Goal: Task Accomplishment & Management: Complete application form

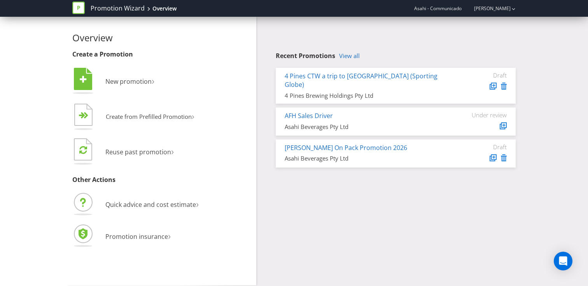
click at [451, 9] on span "Asahi - Communicado" at bounding box center [437, 8] width 47 height 7
click at [501, 12] on div "[PERSON_NAME]" at bounding box center [490, 9] width 49 height 14
click at [505, 23] on strong "Logout" at bounding box center [510, 24] width 20 height 8
click at [351, 55] on link "View all" at bounding box center [349, 56] width 21 height 7
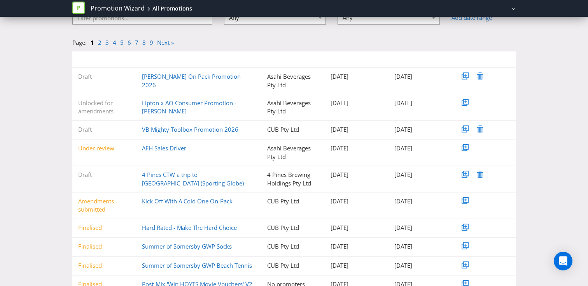
scroll to position [51, 0]
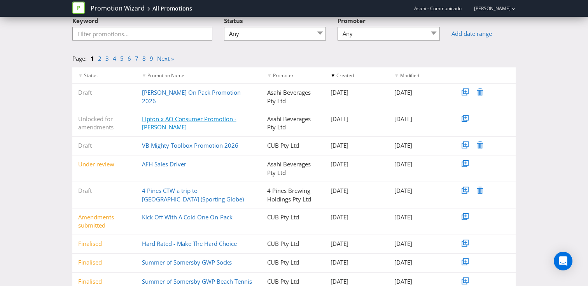
click at [229, 120] on link "Lipton x AO Consumer Promotion - [PERSON_NAME]" at bounding box center [189, 123] width 95 height 16
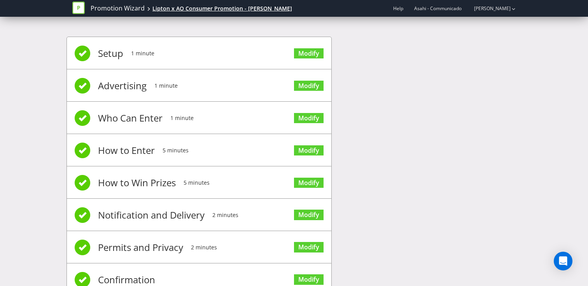
click at [226, 7] on div "Lipton x AO Consumer Promotion - Sushi Sushi" at bounding box center [223, 9] width 140 height 8
click at [234, 7] on div "Lipton x AO Consumer Promotion - Sushi Sushi" at bounding box center [223, 9] width 140 height 8
click at [211, 11] on div "Lipton x AO Consumer Promotion - Sushi Sushi" at bounding box center [223, 9] width 140 height 8
click at [137, 7] on link "Promotion Wizard" at bounding box center [118, 8] width 54 height 9
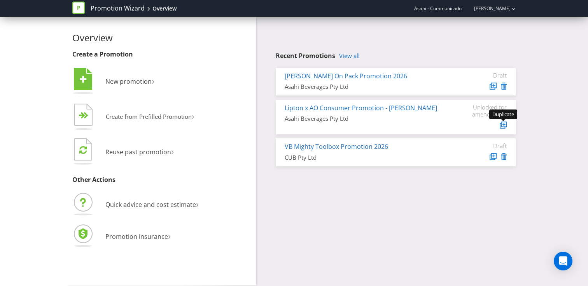
click at [505, 125] on icon at bounding box center [504, 124] width 4 height 4
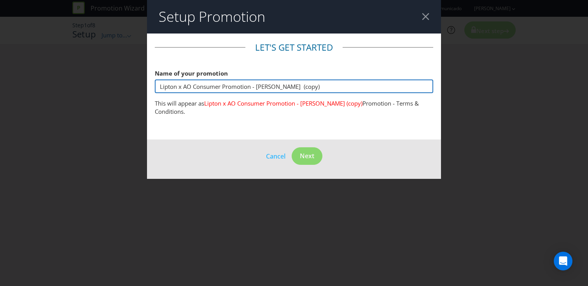
drag, startPoint x: 309, startPoint y: 87, endPoint x: 256, endPoint y: 90, distance: 52.2
click at [256, 90] on input "Lipton x AO Consumer Promotion - Sushi Sushi (copy)" at bounding box center [294, 86] width 279 height 14
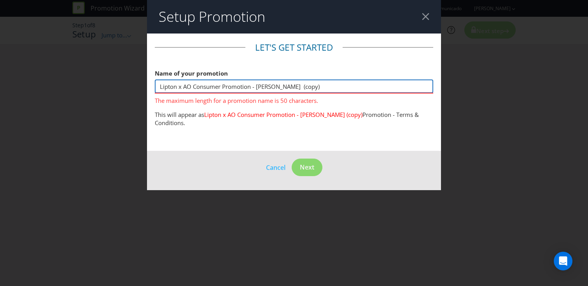
drag, startPoint x: 311, startPoint y: 87, endPoint x: 256, endPoint y: 86, distance: 54.9
click at [256, 86] on input "Lipton x AO Consumer Promotion - Sushi Sushi (copy)" at bounding box center [294, 86] width 279 height 14
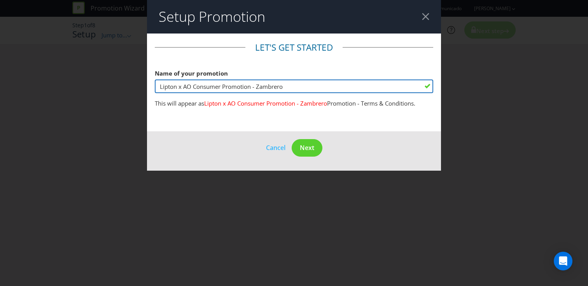
type input "Lipton x AO Consumer Promotion - Zambrero"
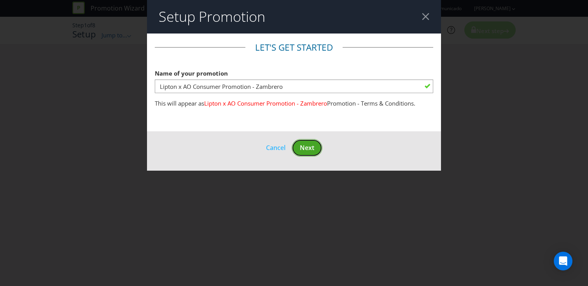
click at [307, 148] on span "Next" at bounding box center [307, 147] width 14 height 9
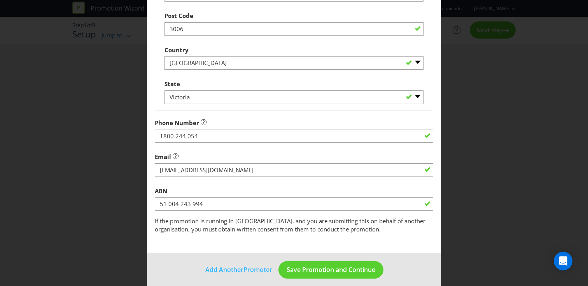
scroll to position [322, 0]
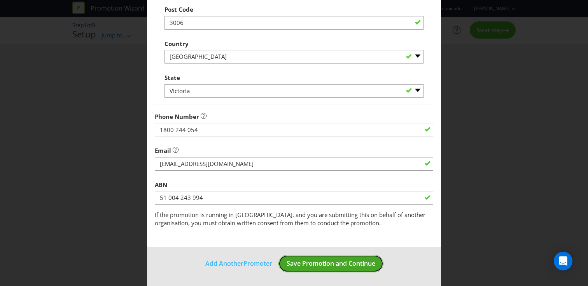
click at [302, 259] on span "Save Promotion and Continue" at bounding box center [331, 263] width 89 height 9
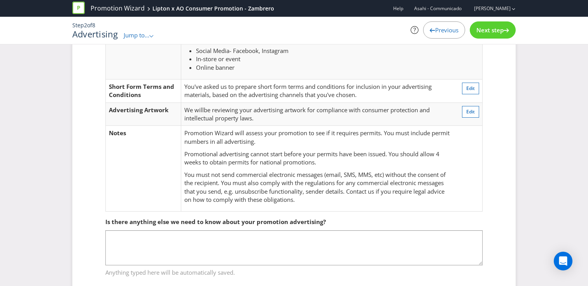
scroll to position [86, 0]
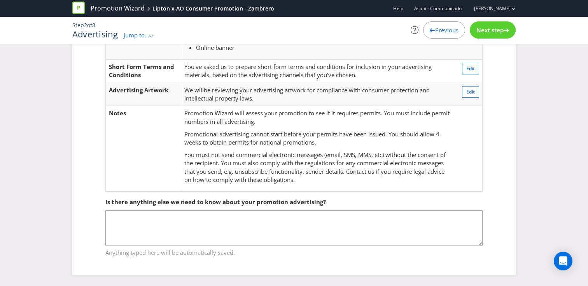
click at [494, 28] on span "Next step" at bounding box center [490, 30] width 27 height 8
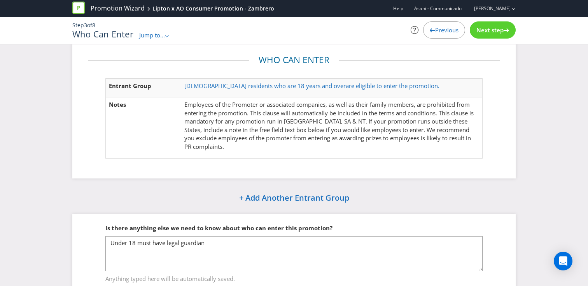
scroll to position [37, 0]
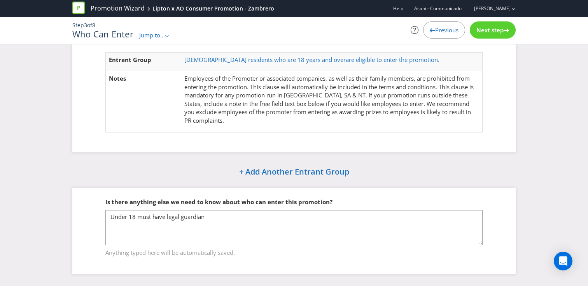
click at [482, 29] on span "Next step" at bounding box center [490, 30] width 27 height 8
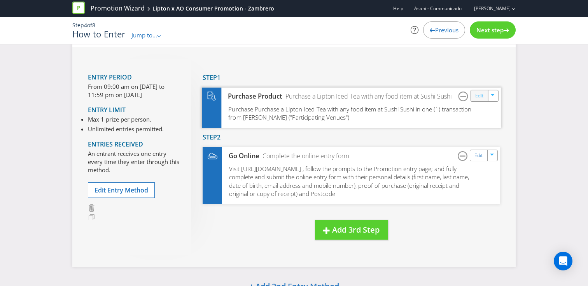
click at [480, 95] on link "Edit" at bounding box center [479, 95] width 8 height 9
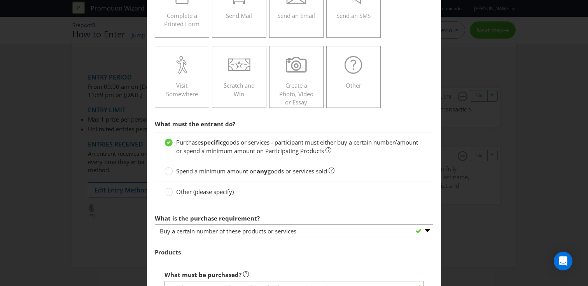
scroll to position [345, 0]
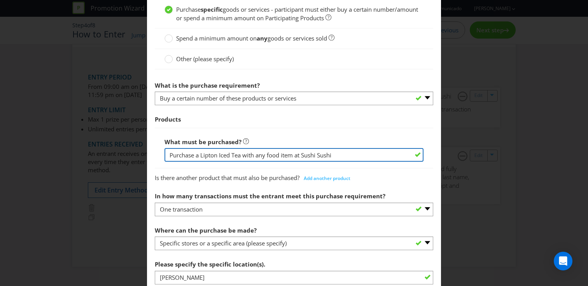
drag, startPoint x: 335, startPoint y: 156, endPoint x: 302, endPoint y: 152, distance: 33.3
click at [302, 152] on input "Purchase a Lipton Iced Tea with any food item at Sushi Sushi" at bounding box center [294, 155] width 259 height 14
click at [302, 154] on input "Purchase a Lipton Iced Tea with any food item atZambrero" at bounding box center [294, 155] width 259 height 14
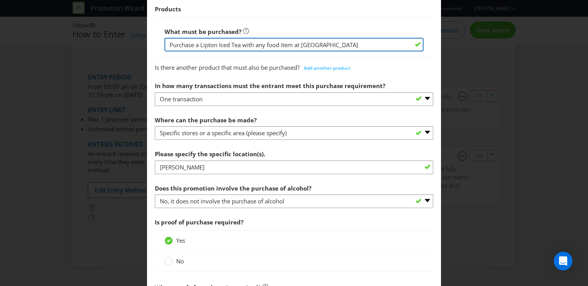
scroll to position [457, 0]
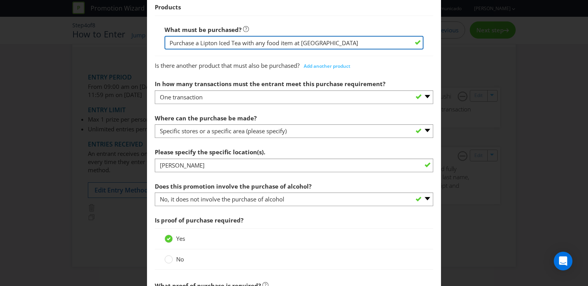
type input "Purchase a Lipton Iced Tea with any food item at Zambrero"
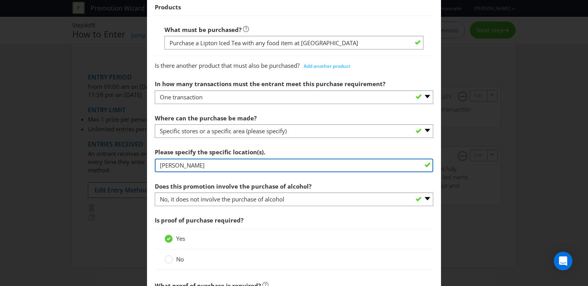
drag, startPoint x: 207, startPoint y: 168, endPoint x: 142, endPoint y: 168, distance: 65.0
click at [142, 168] on div "How to Enter Did You Know IMI research shows that ease of participation is one …" at bounding box center [294, 143] width 588 height 286
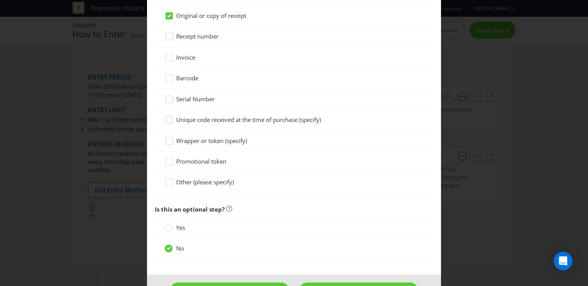
scroll to position [793, 0]
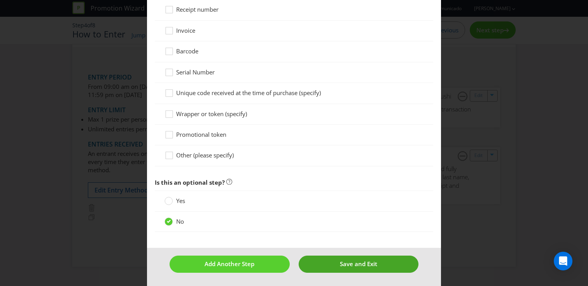
type input "Zambrero"
click at [323, 262] on button "Save and Exit" at bounding box center [359, 263] width 120 height 17
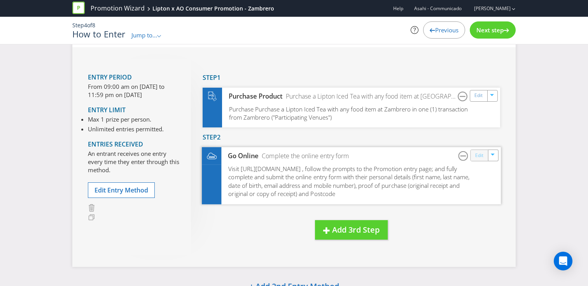
click at [479, 158] on link "Edit" at bounding box center [479, 155] width 8 height 9
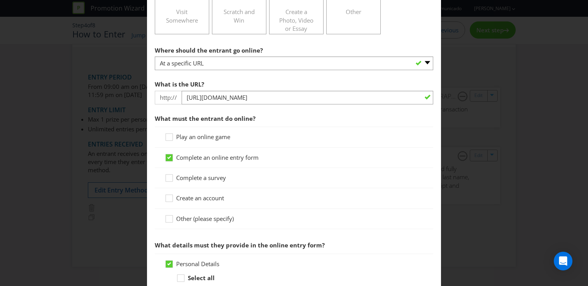
scroll to position [286, 0]
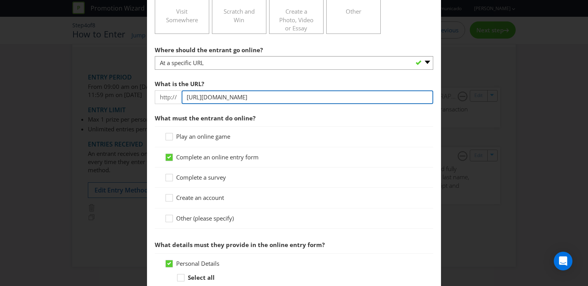
drag, startPoint x: 314, startPoint y: 98, endPoint x: 226, endPoint y: 98, distance: 87.5
click at [226, 98] on input "https://www.sushisushi.com.au/asahicomp" at bounding box center [308, 97] width 252 height 14
click at [310, 100] on input "https://www.sushisushi.com.au/asahicomp" at bounding box center [308, 97] width 252 height 14
drag, startPoint x: 309, startPoint y: 98, endPoint x: 222, endPoint y: 95, distance: 87.2
click at [222, 95] on input "https://www.sushisushi.com.au/asahicomp" at bounding box center [308, 97] width 252 height 14
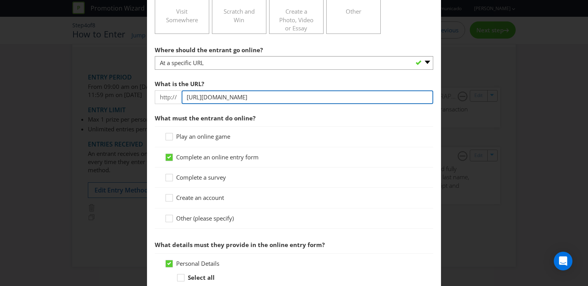
paste input "https://www.gatorade.com.au/"
drag, startPoint x: 221, startPoint y: 99, endPoint x: 163, endPoint y: 95, distance: 57.7
click at [163, 95] on div "http:// https://www.https://www.gatorade.com.au/" at bounding box center [294, 97] width 279 height 14
click at [305, 99] on input ".https://www.gatorade.com.au/" at bounding box center [308, 97] width 252 height 14
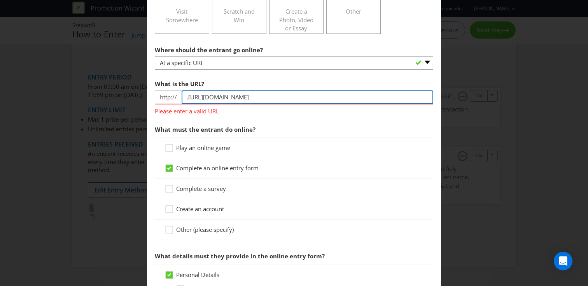
click at [279, 98] on input ".https://www.gatorade.com.au/AOLive-promo" at bounding box center [308, 97] width 252 height 14
click at [309, 98] on input ".https://www.gatorade.com.au/AOLive-promo" at bounding box center [308, 97] width 252 height 14
click at [311, 98] on input ".https://www.gatorade.com.au/AOLive-promo" at bounding box center [308, 97] width 252 height 14
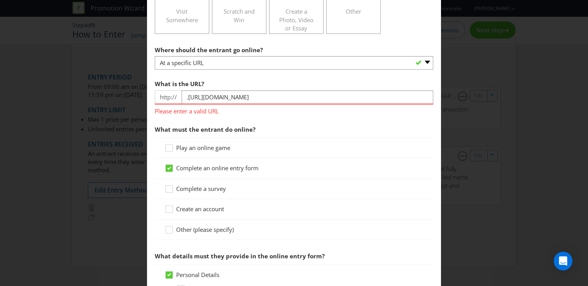
click at [337, 105] on span "Please enter a valid URL" at bounding box center [294, 109] width 279 height 11
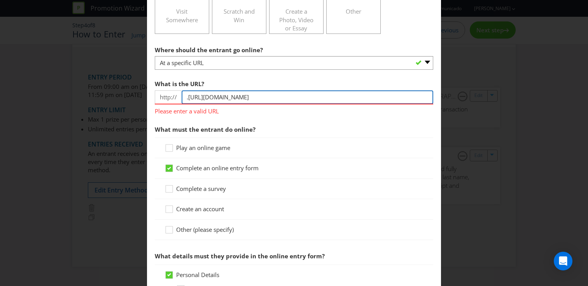
click at [301, 97] on input ".https://www.gatorade.com.au/AOLive-promotion" at bounding box center [308, 97] width 252 height 14
drag, startPoint x: 337, startPoint y: 96, endPoint x: 181, endPoint y: 97, distance: 155.6
click at [181, 97] on div "http:// .https://www.gatorade.com.au/AOLive-promotion" at bounding box center [294, 97] width 279 height 14
type input "w"
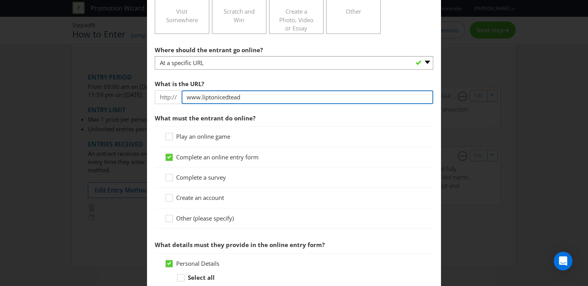
drag, startPoint x: 254, startPoint y: 98, endPoint x: 203, endPoint y: 97, distance: 51.4
click at [202, 97] on input "www.liptonicedtead" at bounding box center [308, 97] width 252 height 14
click at [218, 95] on input "www.liptonicedtead" at bounding box center [308, 97] width 252 height 14
drag, startPoint x: 248, startPoint y: 95, endPoint x: 168, endPoint y: 95, distance: 80.1
click at [168, 95] on div "http:// www.liptonicedtead" at bounding box center [294, 97] width 279 height 14
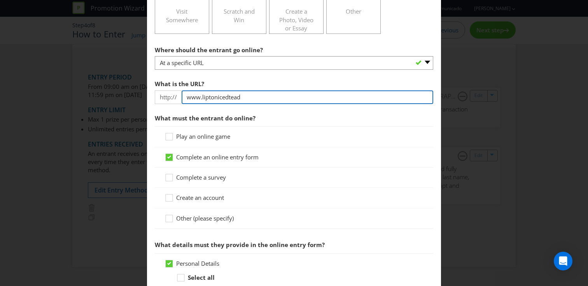
paste input "https://www.liptonicedtea.com/"
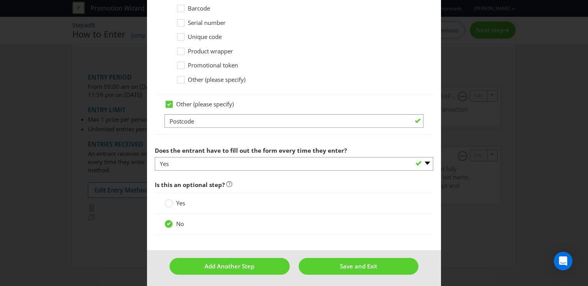
scroll to position [787, 0]
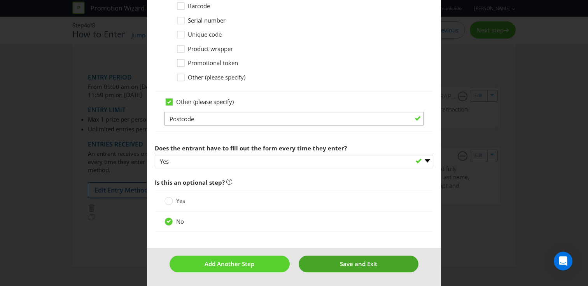
type input "https://www.liptonicedtea.com/AOLIVE-promotion"
click at [320, 264] on button "Save and Exit" at bounding box center [359, 263] width 120 height 17
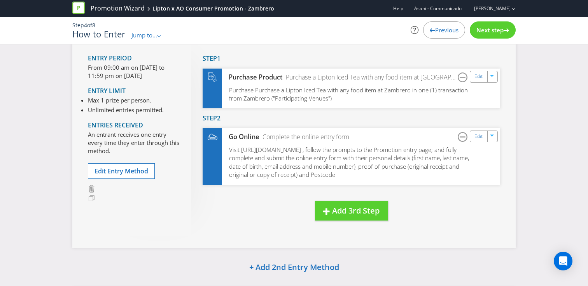
scroll to position [56, 0]
click at [500, 35] on div "Next step" at bounding box center [493, 29] width 46 height 17
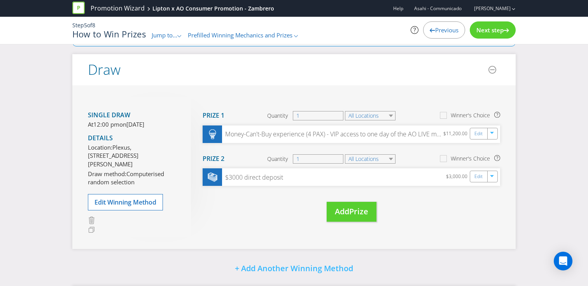
click at [500, 35] on div "Next step" at bounding box center [493, 29] width 46 height 17
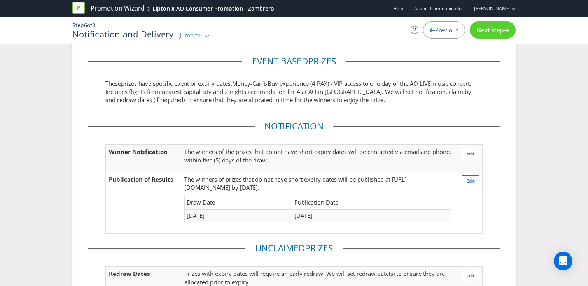
scroll to position [11, 0]
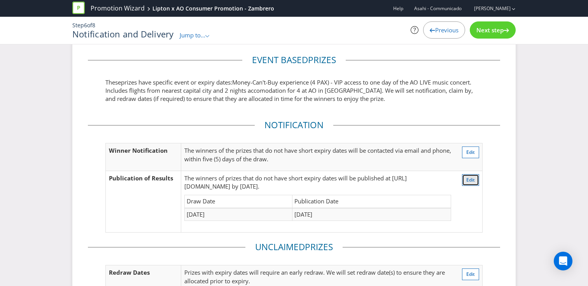
click at [466, 183] on button "Edit" at bounding box center [470, 180] width 17 height 12
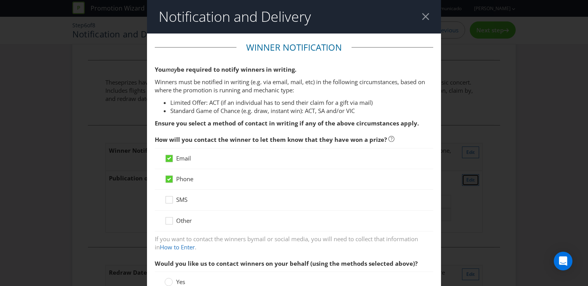
scroll to position [428, 0]
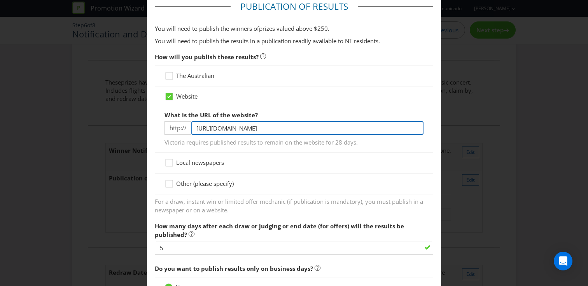
click at [312, 128] on input "https://www.sushisushi.com.au/asahicomp" at bounding box center [307, 128] width 232 height 14
drag, startPoint x: 294, startPoint y: 128, endPoint x: 171, endPoint y: 128, distance: 122.9
click at [171, 128] on div "http:// https://www.sushisushi.com.au/asahicomp" at bounding box center [294, 128] width 259 height 14
type input "w"
type input "www.lip"
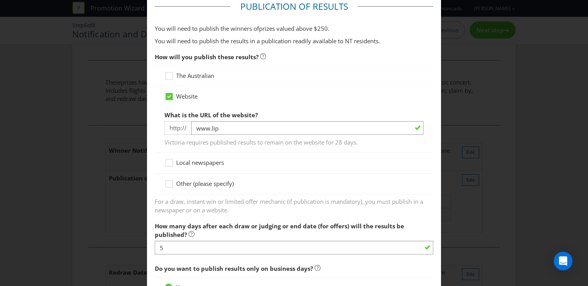
click at [479, 167] on div "Notification and Delivery Winner Notification You may be required to notify win…" at bounding box center [294, 143] width 588 height 286
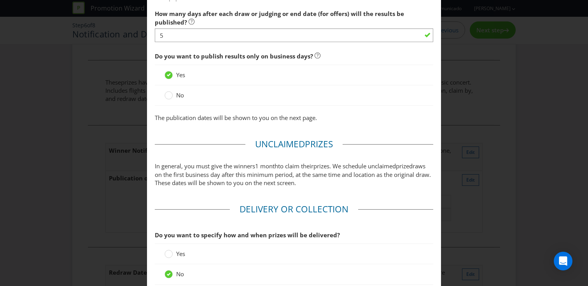
scroll to position [705, 0]
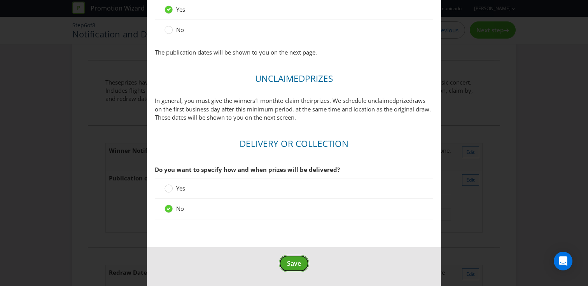
click at [307, 262] on button "Save" at bounding box center [294, 263] width 30 height 18
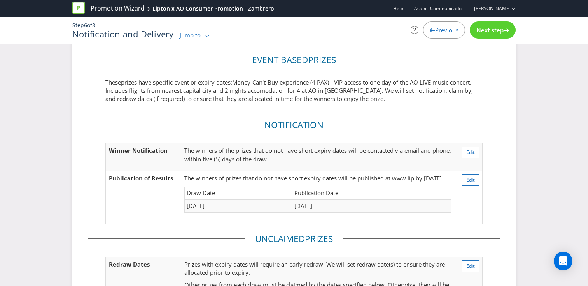
click at [453, 29] on span "Previous" at bounding box center [446, 30] width 23 height 8
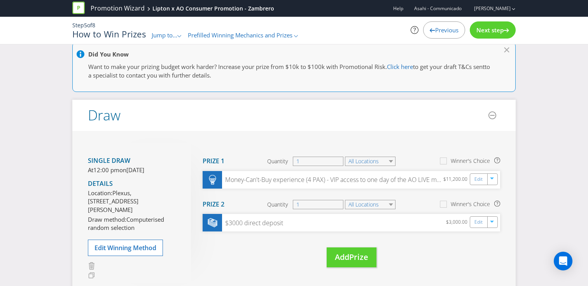
click at [452, 29] on span "Previous" at bounding box center [446, 30] width 23 height 8
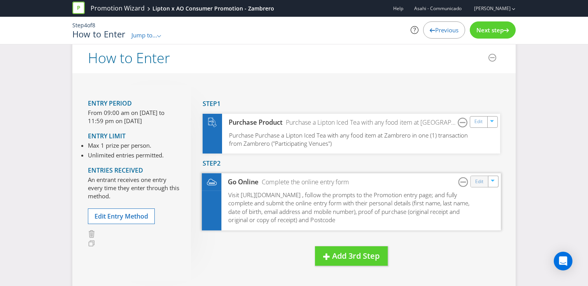
click at [473, 184] on div "Edit" at bounding box center [480, 181] width 18 height 11
click at [476, 180] on link "Edit" at bounding box center [479, 181] width 8 height 9
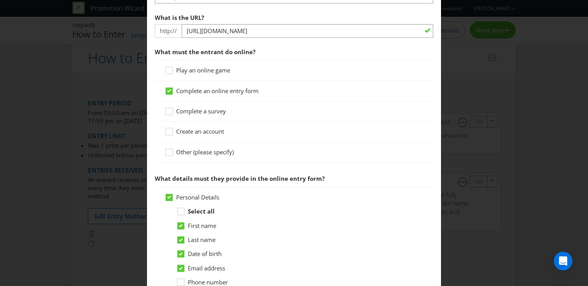
scroll to position [358, 0]
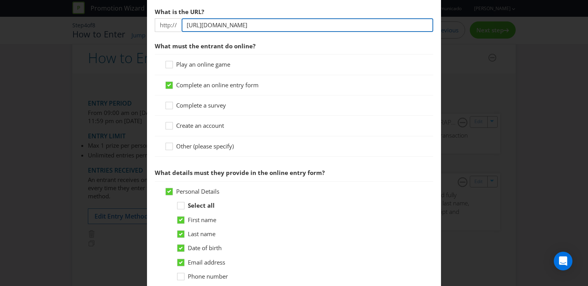
drag, startPoint x: 330, startPoint y: 27, endPoint x: 181, endPoint y: 29, distance: 148.6
click at [181, 28] on div "http:// https://www.liptonicedtea.com/AOLIVE-promotion" at bounding box center [294, 25] width 279 height 14
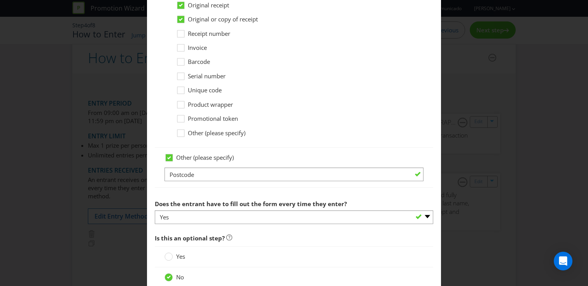
scroll to position [787, 0]
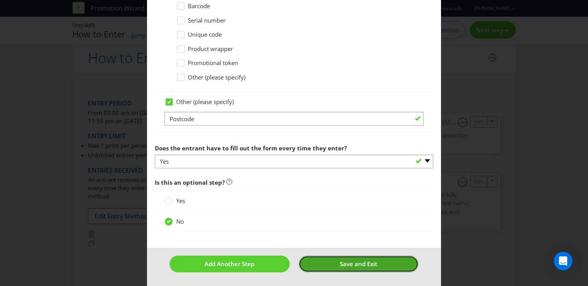
click at [386, 258] on button "Save and Exit" at bounding box center [359, 263] width 120 height 17
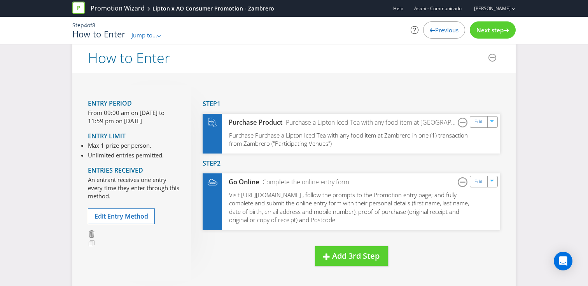
click at [505, 30] on icon at bounding box center [506, 30] width 5 height 4
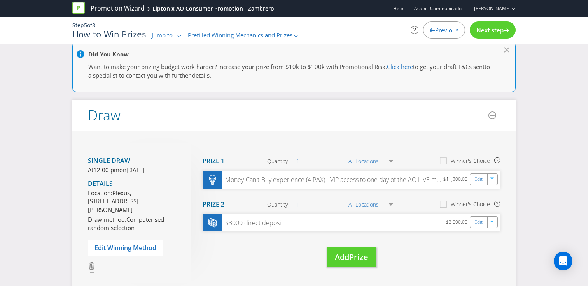
click at [505, 30] on icon at bounding box center [506, 30] width 5 height 4
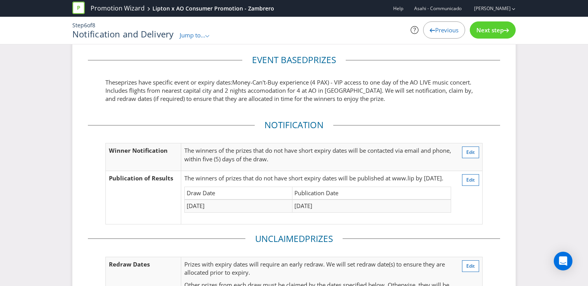
scroll to position [195, 0]
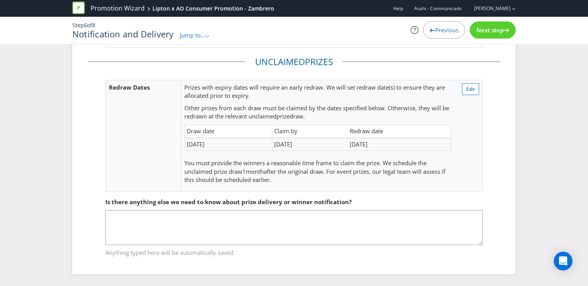
click at [485, 30] on span "Next step" at bounding box center [490, 30] width 27 height 8
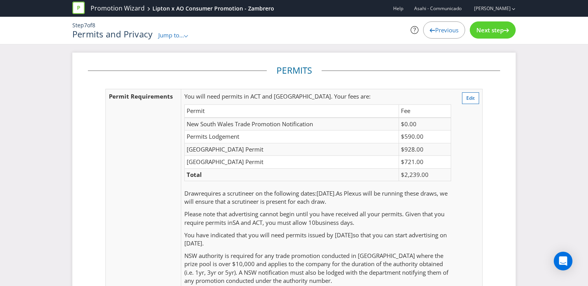
click at [494, 30] on span "Next step" at bounding box center [490, 30] width 27 height 8
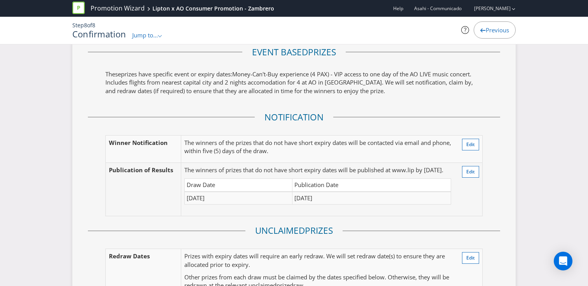
scroll to position [1372, 0]
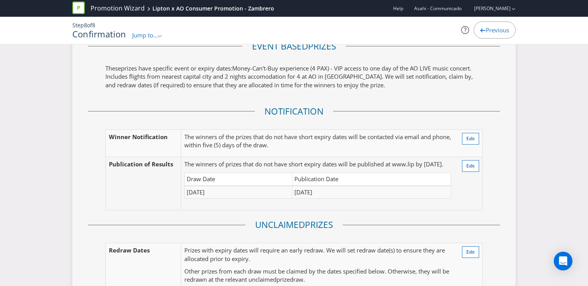
click at [482, 157] on td "Edit" at bounding box center [468, 183] width 28 height 53
click at [472, 162] on span "Edit" at bounding box center [470, 165] width 9 height 7
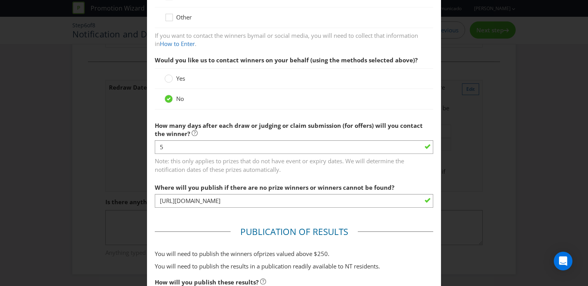
scroll to position [204, 0]
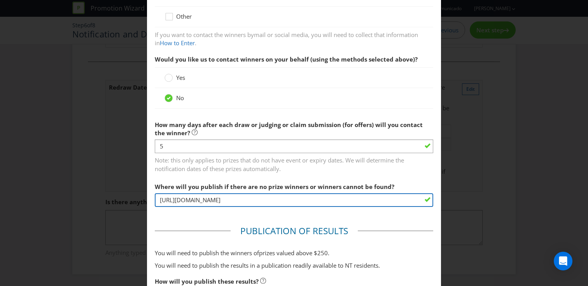
drag, startPoint x: 290, startPoint y: 202, endPoint x: 146, endPoint y: 202, distance: 143.6
click at [146, 202] on div "Notification and Delivery Winner Notification You may be required to notify win…" at bounding box center [294, 143] width 588 height 286
paste input "https://www.liptonicedtea.com/AOLIVE-promotion"
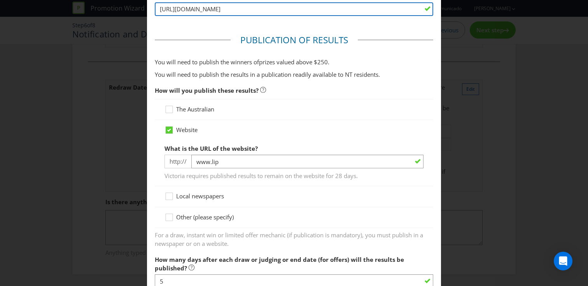
scroll to position [398, 0]
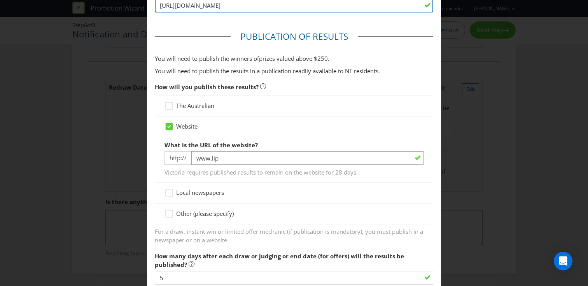
type input "https://www.liptonicedtea.com/AOLIVE-promotion"
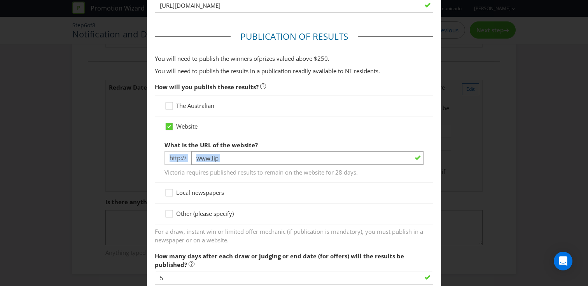
drag, startPoint x: 236, startPoint y: 164, endPoint x: 181, endPoint y: 153, distance: 56.8
click at [181, 153] on div "What is the URL of the website? http:// www.lip Victoria requires published res…" at bounding box center [294, 156] width 259 height 39
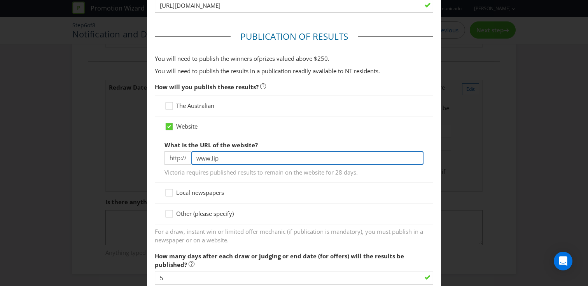
click at [235, 157] on input "www.lip" at bounding box center [307, 158] width 232 height 14
drag, startPoint x: 235, startPoint y: 157, endPoint x: 165, endPoint y: 157, distance: 70.0
click at [165, 157] on div "http:// www.lip" at bounding box center [294, 158] width 259 height 14
paste input "https://www.liptonicedtea.com/AOLIVE-promotion"
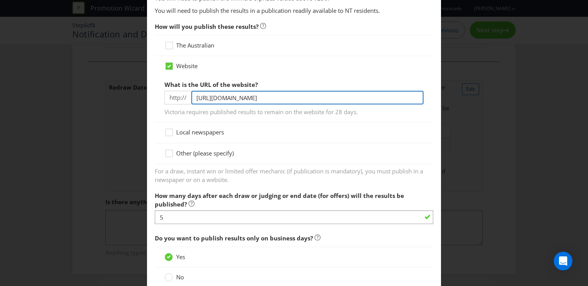
scroll to position [464, 0]
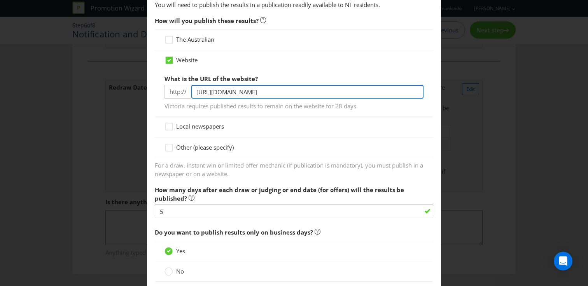
drag, startPoint x: 216, startPoint y: 92, endPoint x: 175, endPoint y: 92, distance: 41.2
click at [175, 92] on div "http:// https://www.liptonicedtea.com/AOLIVE-promotion" at bounding box center [294, 92] width 259 height 14
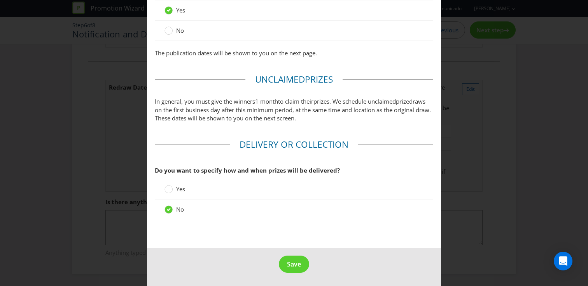
scroll to position [705, 0]
type input "www.liptonicedtea.com/AOLIVE-promotion"
click at [295, 261] on span "Save" at bounding box center [294, 263] width 14 height 9
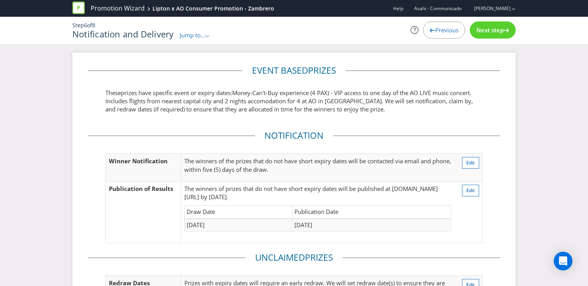
click at [482, 31] on span "Next step" at bounding box center [490, 30] width 27 height 8
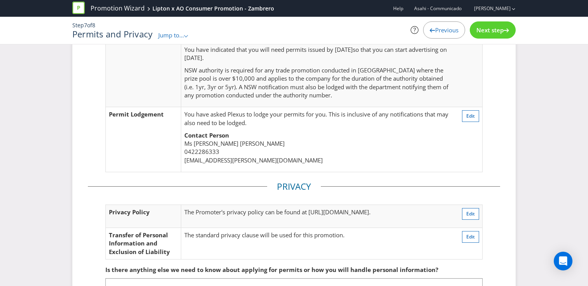
scroll to position [253, 0]
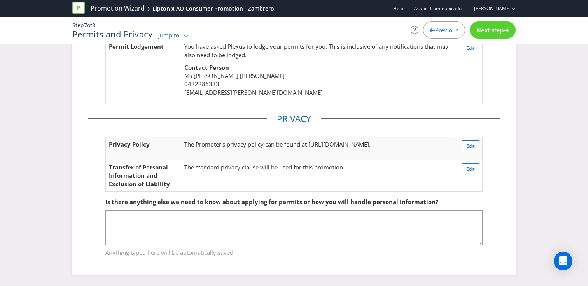
click at [504, 28] on icon at bounding box center [506, 30] width 5 height 4
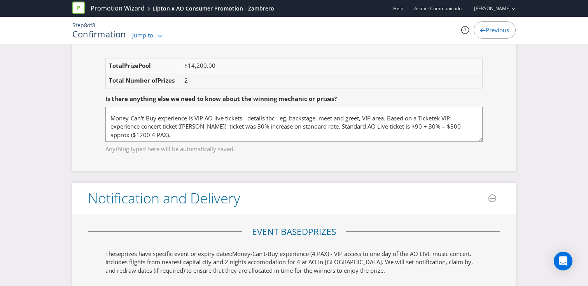
scroll to position [1154, 0]
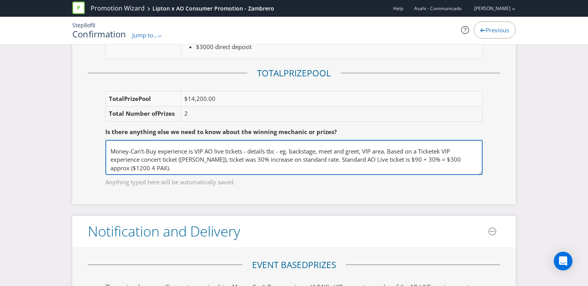
click at [353, 147] on textarea "Prize includes Flights and Accomm (4 PAX - 2 nights) - $10k Money-Can't-Buy exp…" at bounding box center [293, 157] width 377 height 35
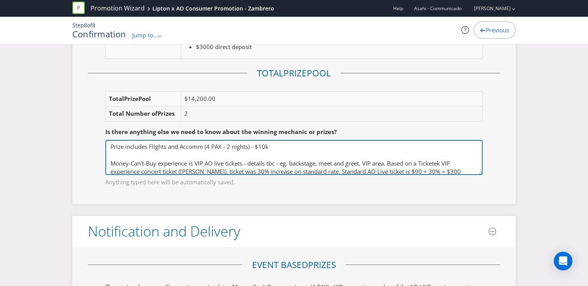
drag, startPoint x: 273, startPoint y: 139, endPoint x: 258, endPoint y: 138, distance: 14.8
click at [258, 140] on textarea "Prize includes Flights and Accomm (4 PAX - 2 nights) - $10k Money-Can't-Buy exp…" at bounding box center [293, 157] width 377 height 35
click at [269, 149] on textarea "Prize includes Flights and Accomm (4 PAX - 2 nights) - $10k Money-Can't-Buy exp…" at bounding box center [293, 157] width 377 height 35
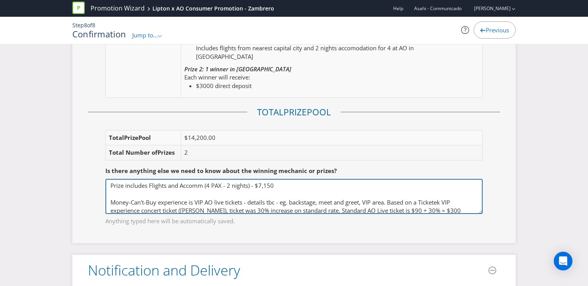
scroll to position [1113, 0]
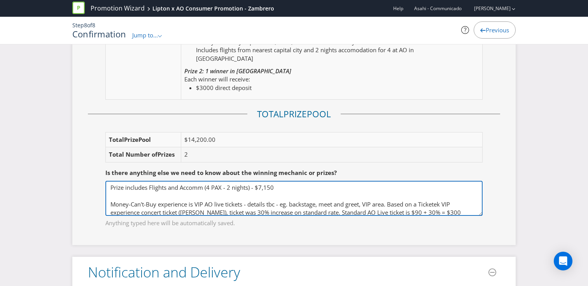
type textarea "Prize includes Flights and Accomm (4 PAX - 2 nights) - $7,150 Money-Can't-Buy e…"
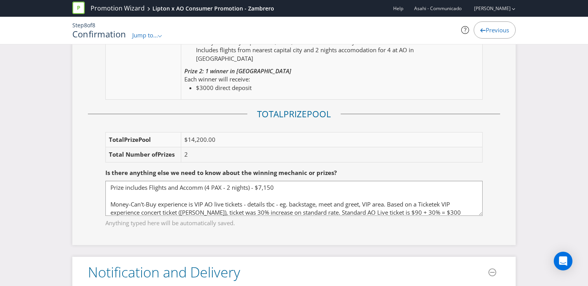
click at [363, 134] on td "$14,200.00" at bounding box center [332, 139] width 302 height 15
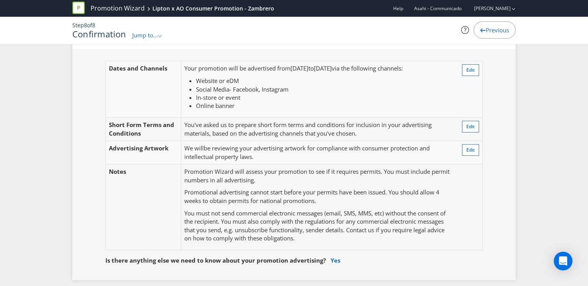
scroll to position [201, 0]
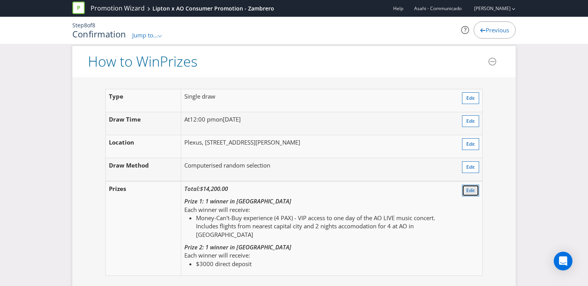
click at [472, 193] on span "Edit" at bounding box center [470, 190] width 9 height 7
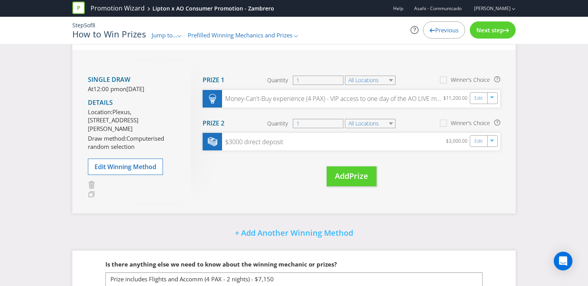
scroll to position [88, 0]
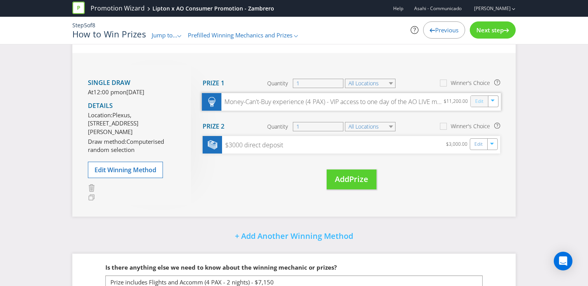
click at [478, 101] on link "Edit" at bounding box center [479, 100] width 8 height 9
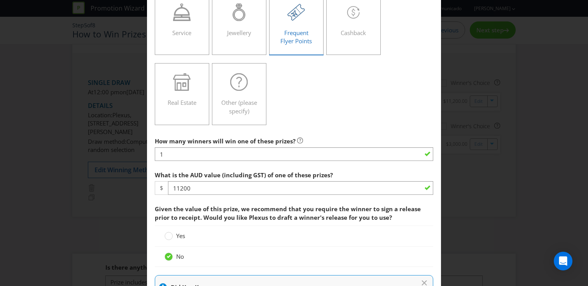
scroll to position [198, 0]
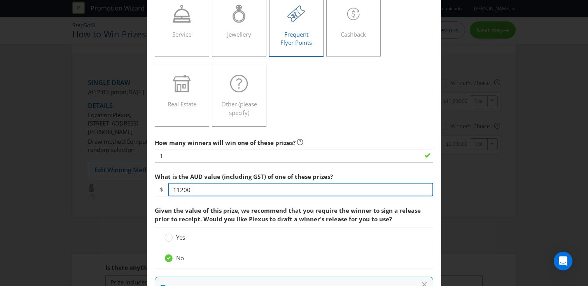
click at [317, 194] on input "11200" at bounding box center [300, 189] width 265 height 14
drag, startPoint x: 202, startPoint y: 188, endPoint x: 143, endPoint y: 188, distance: 59.1
click at [143, 188] on div "Edit Prize Australian Capital Territory New South Wales Northern Territory Quee…" at bounding box center [294, 143] width 588 height 286
type input "8350"
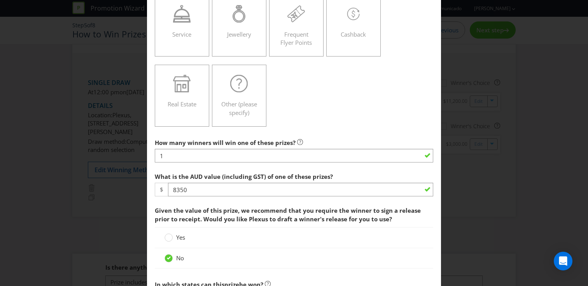
click at [346, 177] on div "What is the AUD value (including GST) of one of these prizes? $ 8350" at bounding box center [294, 182] width 279 height 28
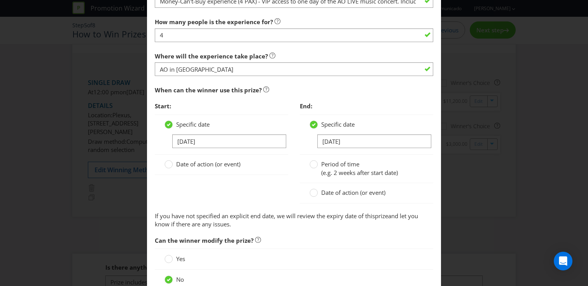
scroll to position [818, 0]
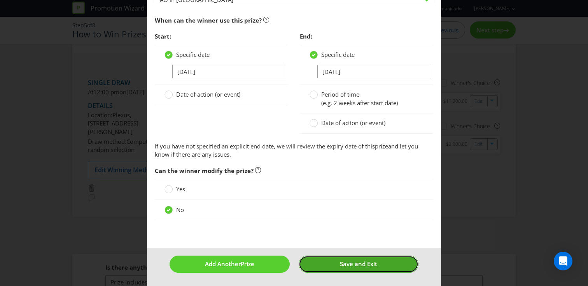
click at [331, 262] on button "Save and Exit" at bounding box center [359, 263] width 120 height 17
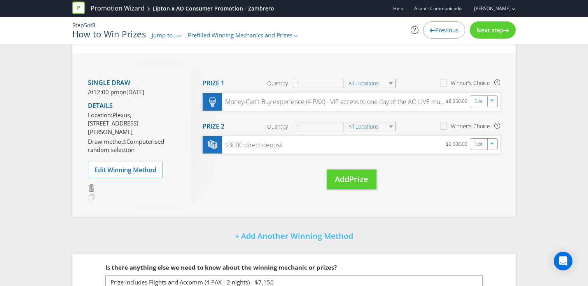
click at [477, 32] on span "Next step" at bounding box center [490, 30] width 27 height 8
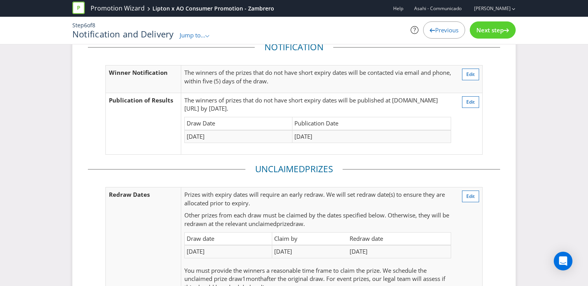
click at [477, 32] on span "Next step" at bounding box center [490, 30] width 27 height 8
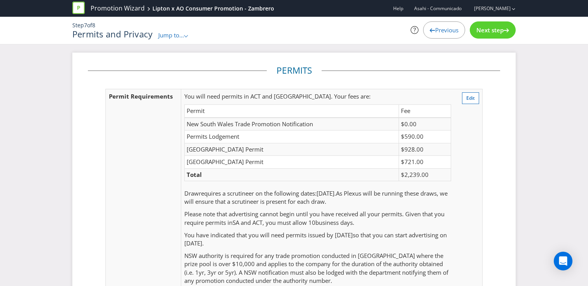
click at [491, 27] on span "Next step" at bounding box center [490, 30] width 27 height 8
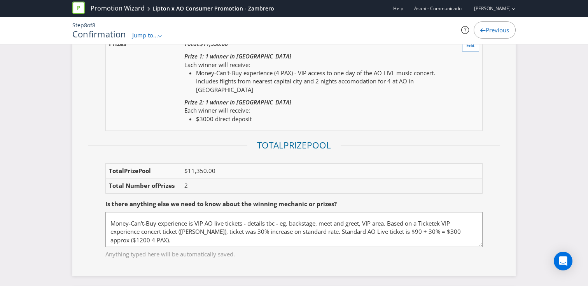
scroll to position [1015, 0]
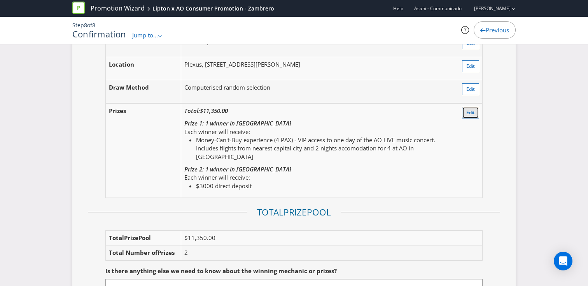
click at [469, 112] on span "Edit" at bounding box center [470, 112] width 9 height 7
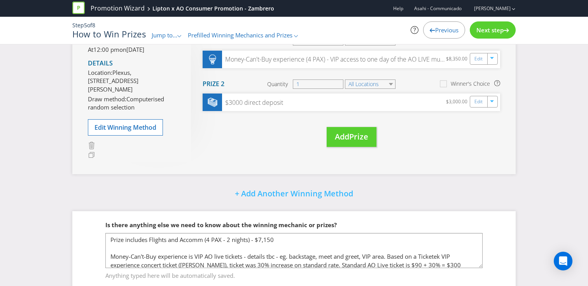
scroll to position [160, 0]
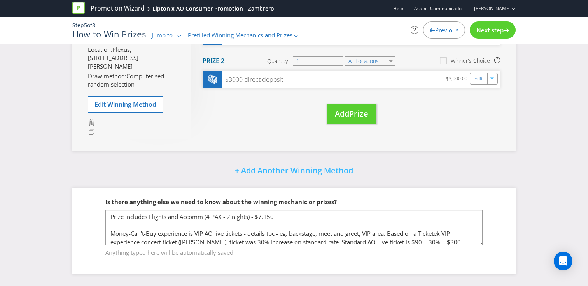
click at [502, 26] on span "Next step" at bounding box center [490, 30] width 27 height 8
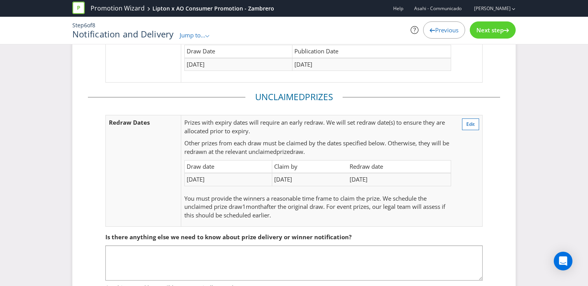
click at [500, 28] on span "Next step" at bounding box center [490, 30] width 27 height 8
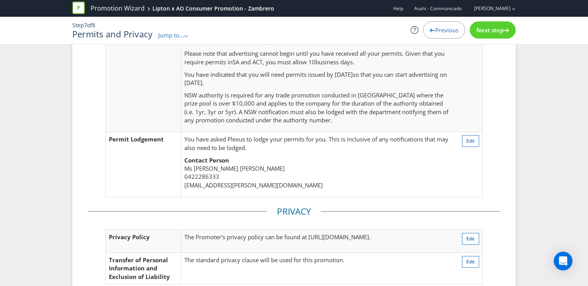
click at [500, 28] on span "Next step" at bounding box center [490, 30] width 27 height 8
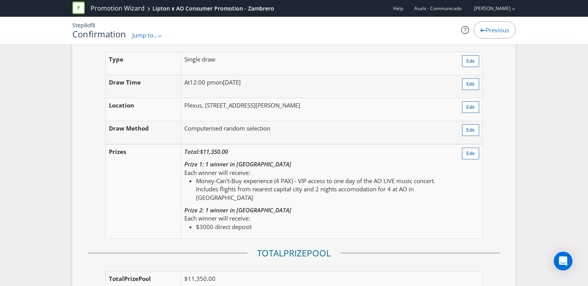
scroll to position [973, 0]
click at [322, 165] on div "Prize 1: 1 winner in Australia Each winner will receive: Money-Can't-Buy experi…" at bounding box center [317, 182] width 267 height 42
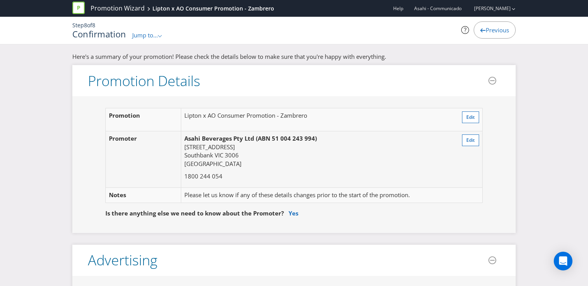
click at [152, 33] on span "Jump to..." at bounding box center [145, 35] width 26 height 8
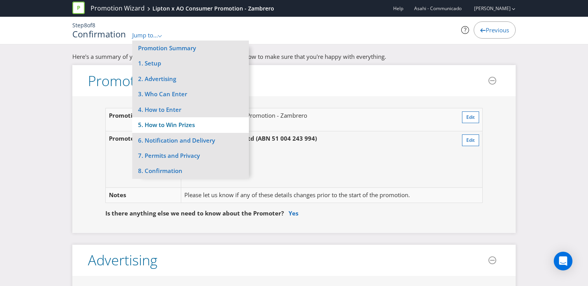
click at [155, 121] on li "5. How to Win Prizes" at bounding box center [190, 124] width 117 height 15
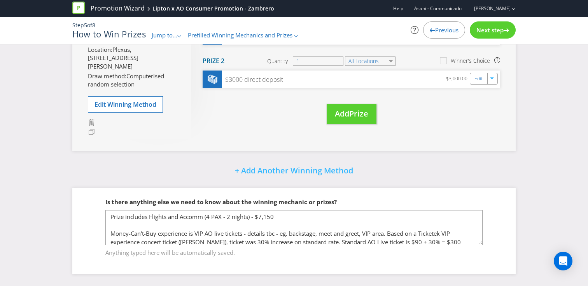
scroll to position [160, 0]
click at [486, 33] on span "Next step" at bounding box center [490, 30] width 27 height 8
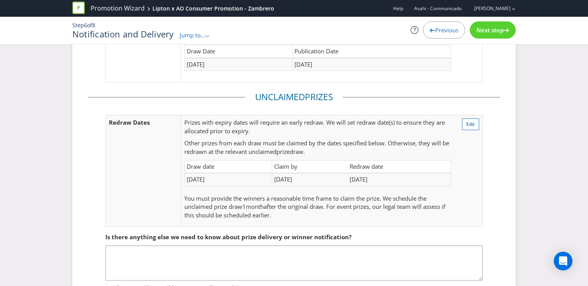
click at [486, 33] on span "Next step" at bounding box center [490, 30] width 27 height 8
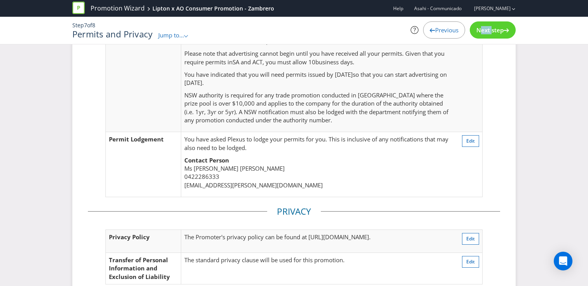
click at [486, 33] on span "Next step" at bounding box center [490, 30] width 27 height 8
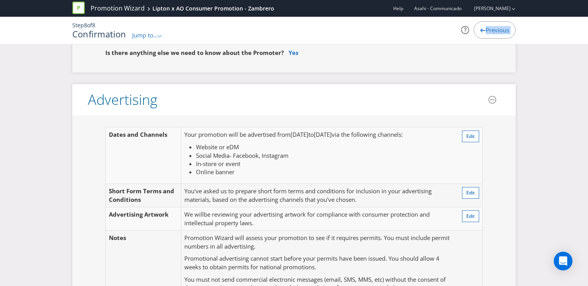
click at [486, 33] on span "Previous" at bounding box center [497, 30] width 23 height 8
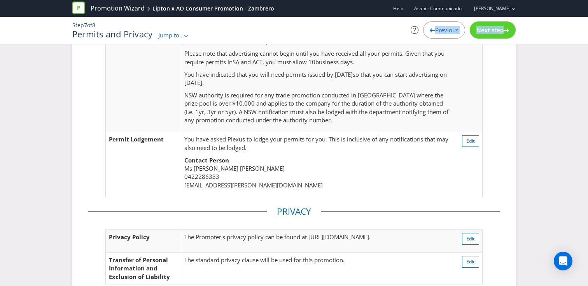
click at [486, 33] on span "Next step" at bounding box center [490, 30] width 27 height 8
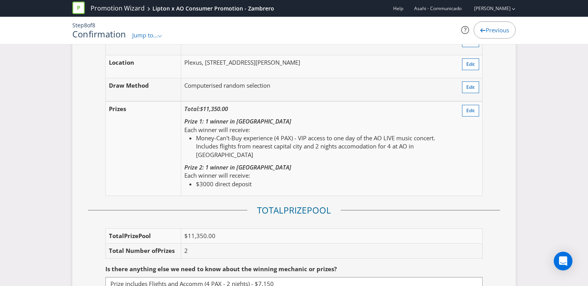
scroll to position [1021, 0]
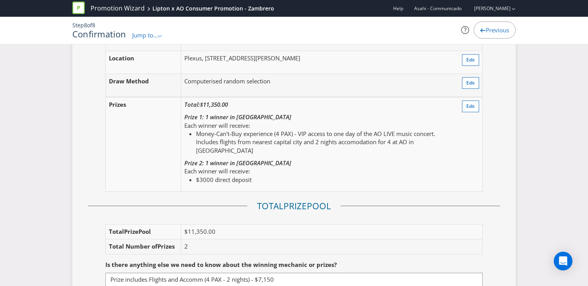
click at [379, 167] on div "Each winner will receive: $3000 direct deposit" at bounding box center [317, 175] width 267 height 17
click at [473, 103] on span "Edit" at bounding box center [470, 106] width 9 height 7
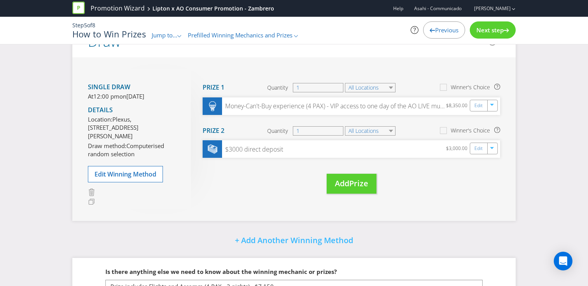
scroll to position [83, 0]
click at [496, 33] on span "Next step" at bounding box center [490, 30] width 27 height 8
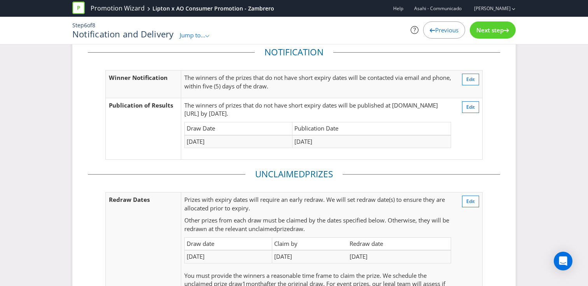
click at [496, 33] on span "Next step" at bounding box center [490, 30] width 27 height 8
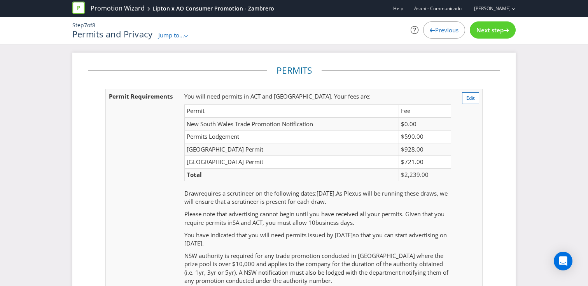
click at [482, 25] on div "Next step" at bounding box center [493, 29] width 46 height 17
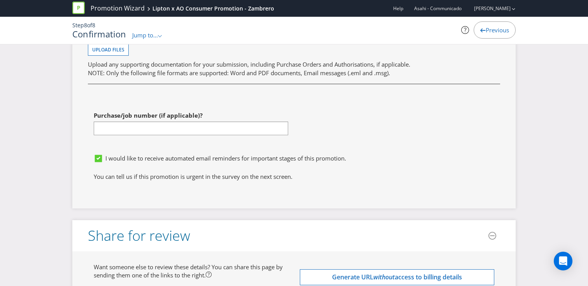
scroll to position [2964, 0]
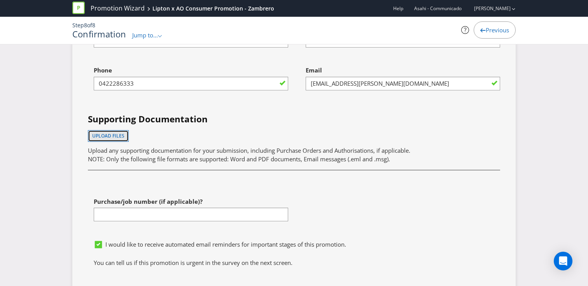
click at [117, 132] on span "Upload files" at bounding box center [108, 135] width 32 height 7
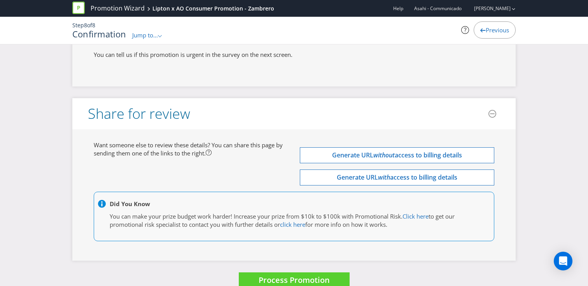
scroll to position [3199, 0]
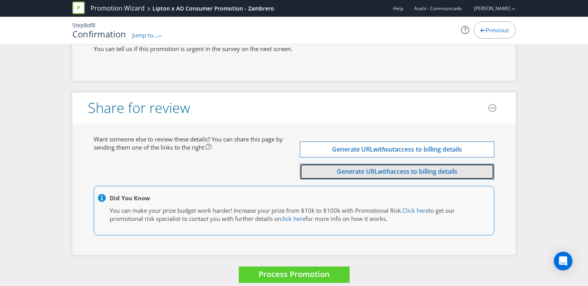
click at [357, 167] on span "Generate URL" at bounding box center [357, 171] width 41 height 9
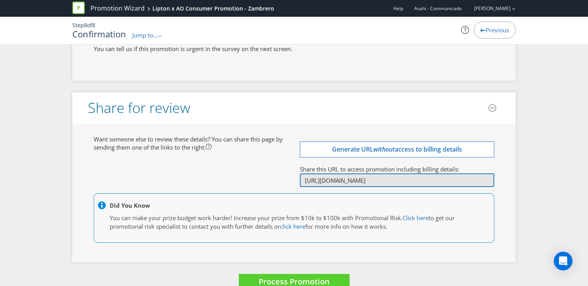
click at [357, 173] on input "http://app.plexuspromotions.com.au/p/eyJpZCI6MjUyMzEsImluY2x1ZGVfZmluYW5jaWFsX2…" at bounding box center [397, 180] width 195 height 14
click at [135, 7] on link "Promotion Wizard" at bounding box center [118, 8] width 54 height 9
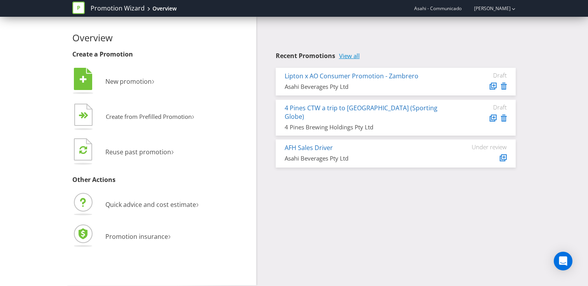
click at [354, 54] on link "View all" at bounding box center [349, 56] width 21 height 7
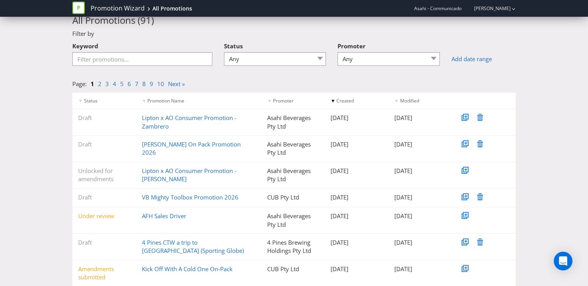
scroll to position [26, 0]
click at [207, 171] on link "Lipton x AO Consumer Promotion - [PERSON_NAME]" at bounding box center [189, 174] width 95 height 16
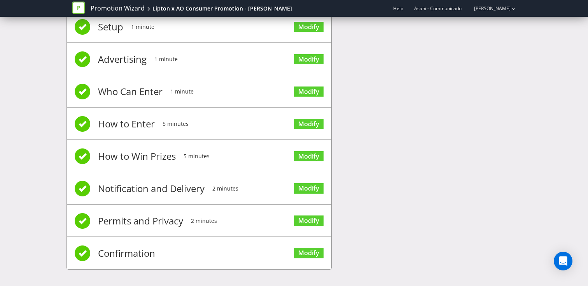
scroll to position [28, 0]
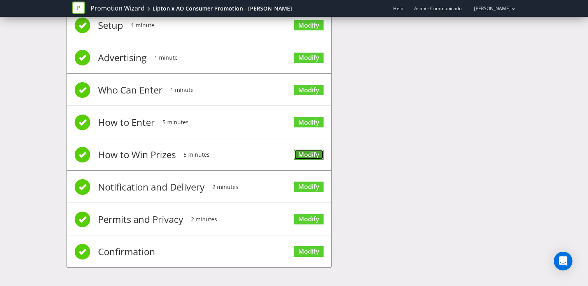
click at [303, 153] on link "Modify" at bounding box center [309, 154] width 30 height 11
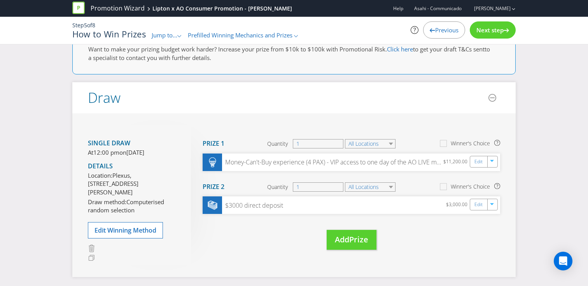
scroll to position [56, 0]
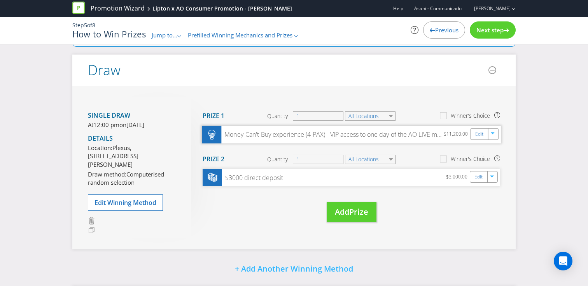
click at [414, 133] on div "Money-Can't-Buy experience (4 PAX) - VIP access to one day of the AO LIVE music…" at bounding box center [332, 134] width 223 height 9
click at [471, 134] on div "Edit" at bounding box center [480, 133] width 18 height 11
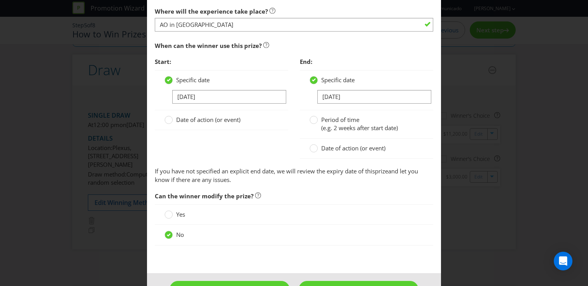
scroll to position [896, 0]
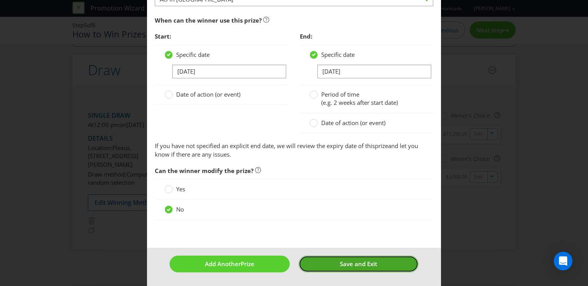
click at [328, 263] on button "Save and Exit" at bounding box center [359, 263] width 120 height 17
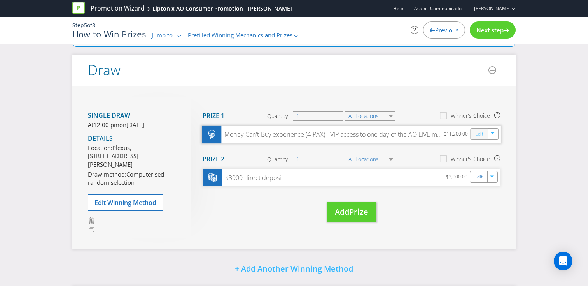
click at [476, 137] on link "Edit" at bounding box center [479, 133] width 8 height 9
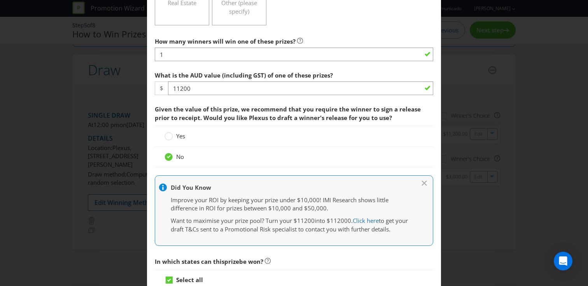
scroll to position [300, 0]
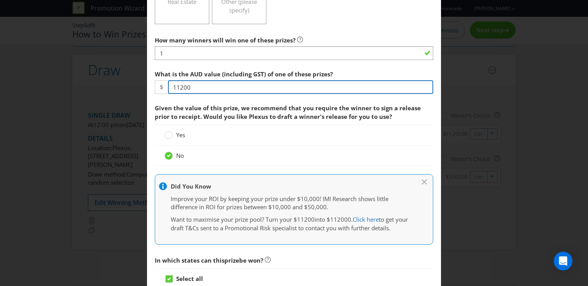
drag, startPoint x: 196, startPoint y: 89, endPoint x: 166, endPoint y: 89, distance: 30.3
click at [166, 89] on div "$ 11200" at bounding box center [294, 87] width 279 height 14
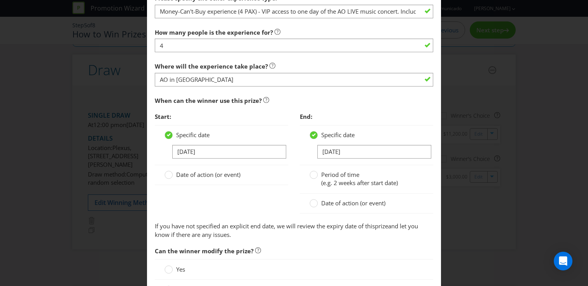
scroll to position [896, 0]
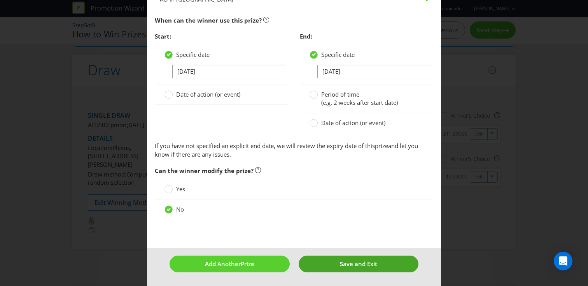
type input "8350"
click at [321, 266] on button "Save and Exit" at bounding box center [359, 263] width 120 height 17
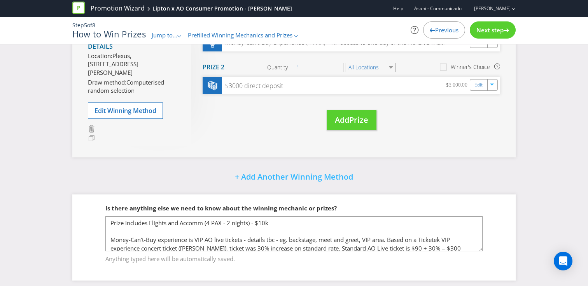
scroll to position [160, 0]
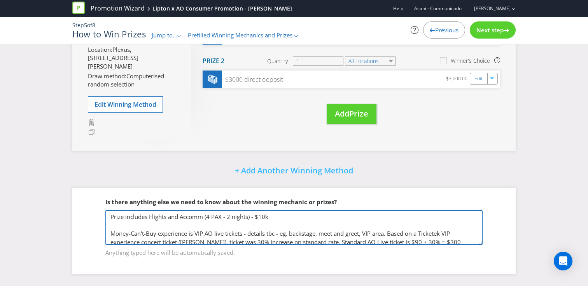
drag, startPoint x: 271, startPoint y: 216, endPoint x: 259, endPoint y: 217, distance: 12.1
click at [259, 217] on textarea "Prize includes Flights and Accomm (4 PAX - 2 nights) - $10k Money-Can't-Buy exp…" at bounding box center [293, 227] width 377 height 35
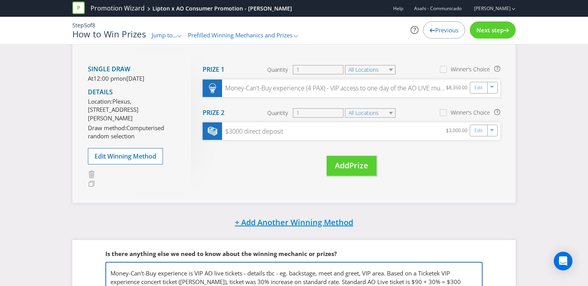
scroll to position [100, 0]
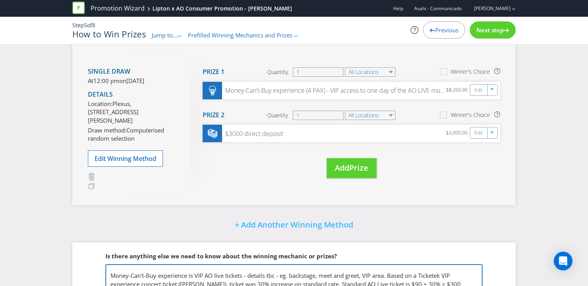
type textarea "Prize includes Flights and Accomm (4 PAX - 2 nights) - $7,150 Money-Can't-Buy e…"
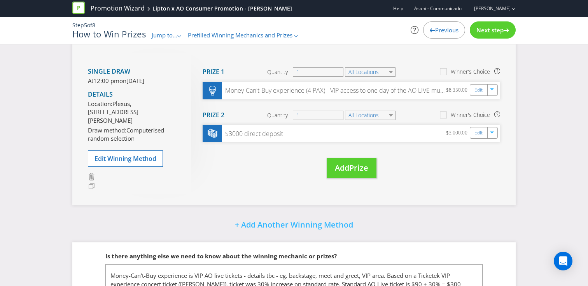
click at [485, 33] on span "Next step" at bounding box center [490, 30] width 27 height 8
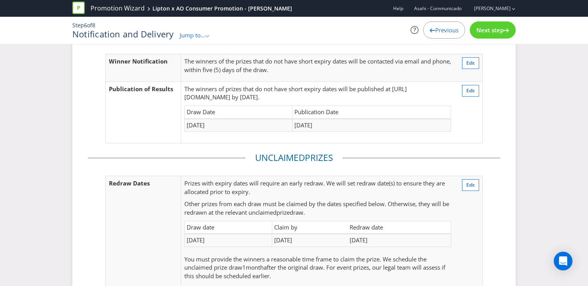
click at [485, 33] on span "Next step" at bounding box center [490, 30] width 27 height 8
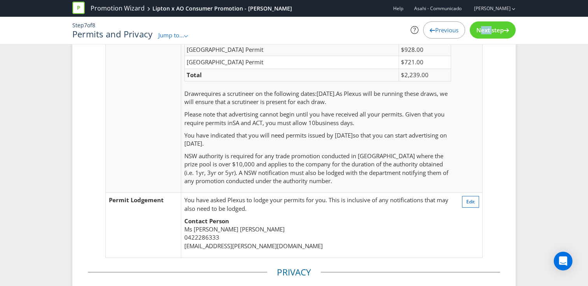
click at [485, 33] on span "Next step" at bounding box center [490, 30] width 27 height 8
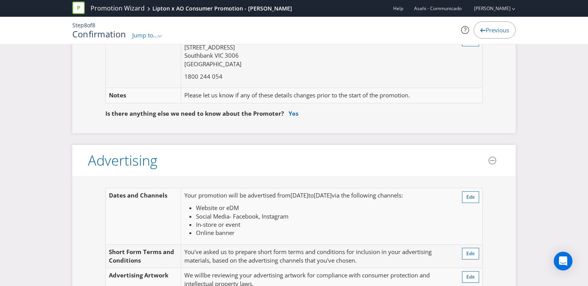
click at [486, 33] on span "Previous" at bounding box center [497, 30] width 23 height 8
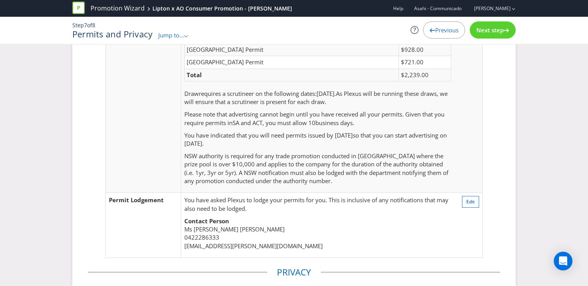
click at [485, 33] on span "Next step" at bounding box center [490, 30] width 27 height 8
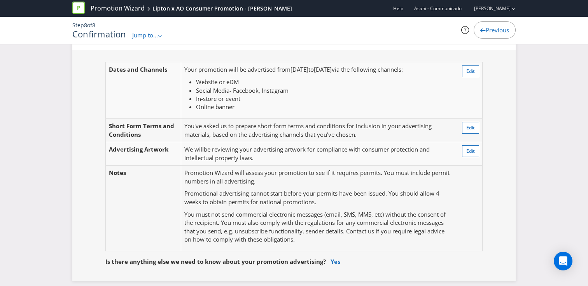
scroll to position [33, 0]
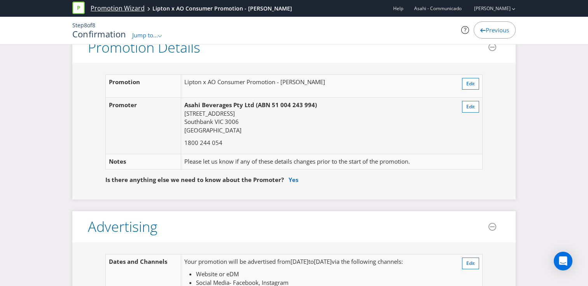
click at [133, 7] on link "Promotion Wizard" at bounding box center [118, 8] width 54 height 9
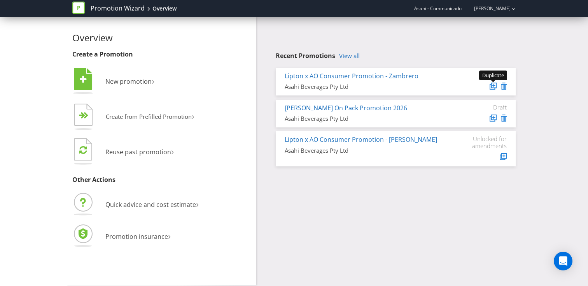
click at [497, 85] on div at bounding box center [483, 86] width 47 height 11
click at [492, 88] on icon at bounding box center [493, 84] width 5 height 5
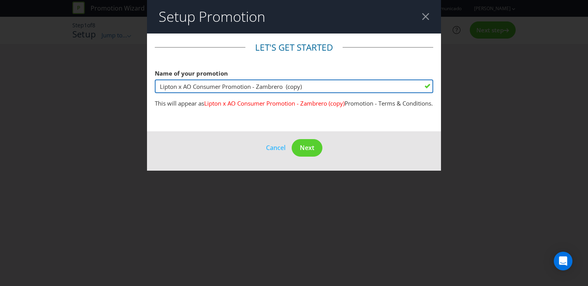
drag, startPoint x: 310, startPoint y: 87, endPoint x: 256, endPoint y: 89, distance: 54.5
click at [256, 89] on input "Lipton x AO Consumer Promotion - Zambrero (copy)" at bounding box center [294, 86] width 279 height 14
type input "Lipton x AO Consumer Promotion - Mad Mex"
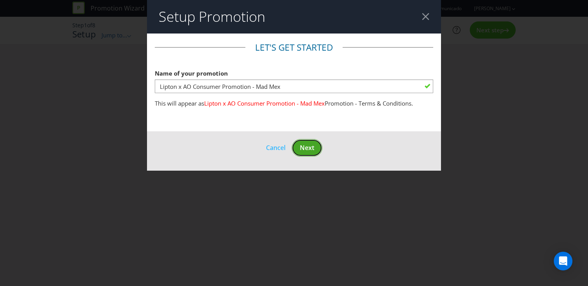
click at [314, 143] on span "Next" at bounding box center [307, 147] width 14 height 9
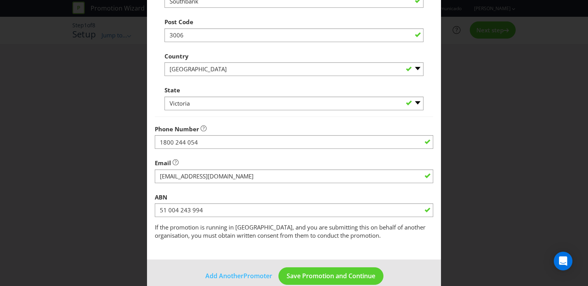
scroll to position [322, 0]
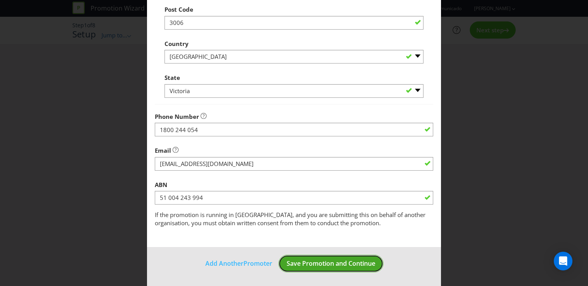
click at [332, 262] on span "Save Promotion and Continue" at bounding box center [331, 263] width 89 height 9
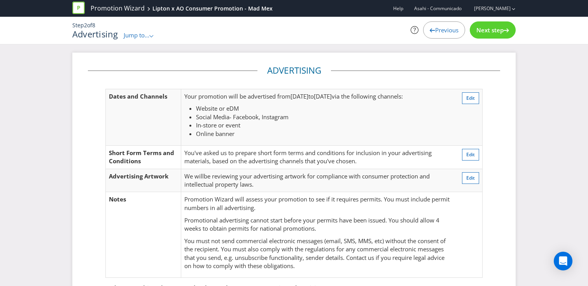
click at [493, 30] on span "Next step" at bounding box center [490, 30] width 27 height 8
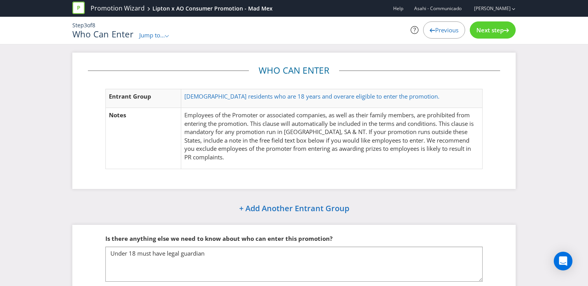
click at [447, 29] on span "Previous" at bounding box center [446, 30] width 23 height 8
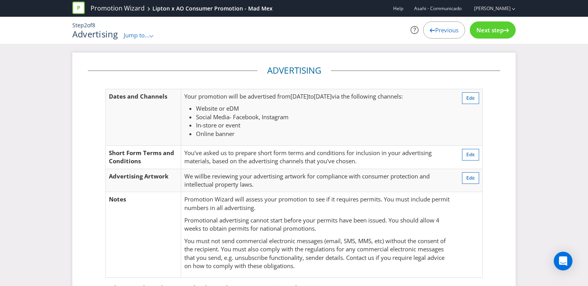
click at [447, 30] on span "Previous" at bounding box center [446, 30] width 23 height 8
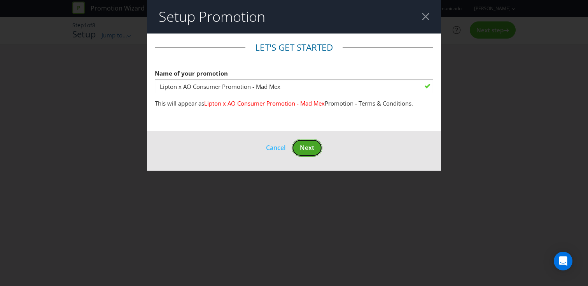
click at [307, 155] on button "Next" at bounding box center [307, 148] width 31 height 18
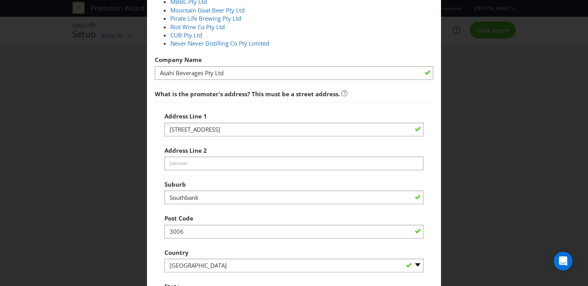
scroll to position [322, 0]
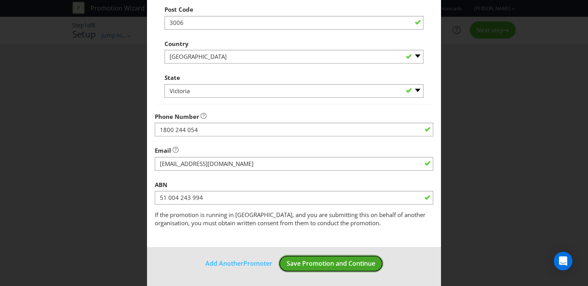
click at [321, 266] on span "Save Promotion and Continue" at bounding box center [331, 263] width 89 height 9
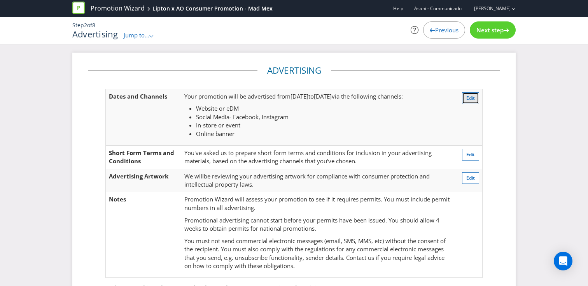
click at [477, 94] on button "Edit" at bounding box center [470, 98] width 17 height 12
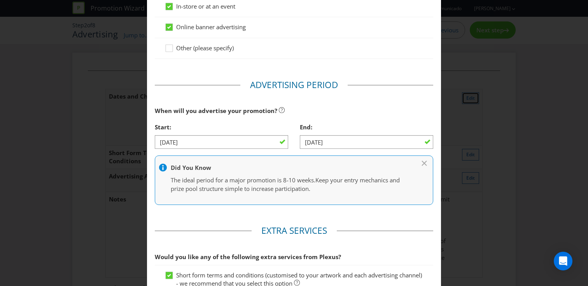
scroll to position [255, 0]
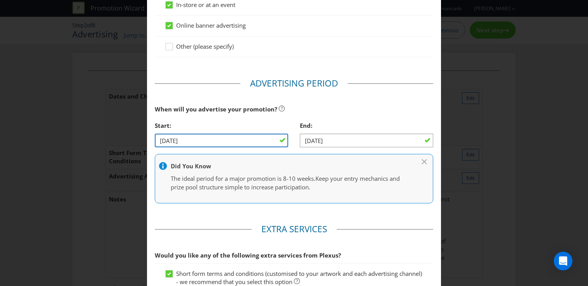
click at [175, 142] on input "01/11/25" at bounding box center [221, 140] width 133 height 14
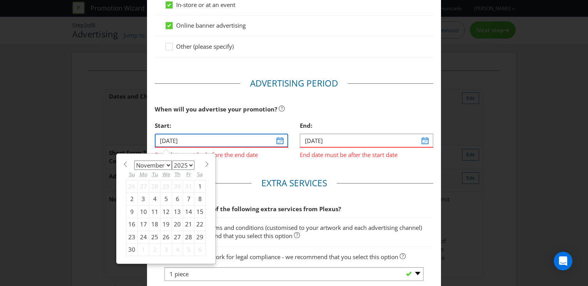
type input "01/12/25"
click at [316, 139] on input "30/11/25" at bounding box center [366, 140] width 133 height 14
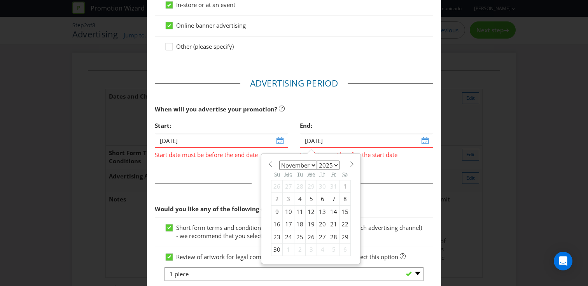
click at [350, 163] on span at bounding box center [352, 164] width 6 height 6
select select "11"
click at [312, 235] on div "31" at bounding box center [311, 236] width 11 height 12
type input "31/12/25"
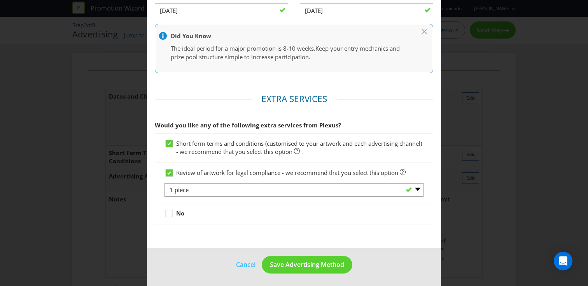
scroll to position [386, 0]
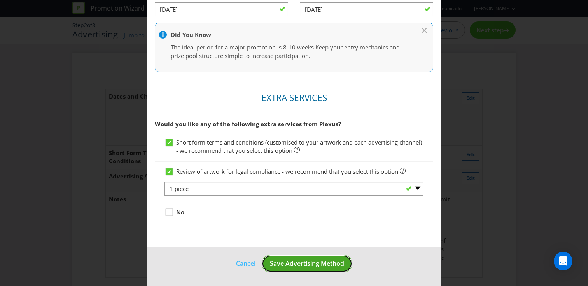
click at [327, 264] on span "Save Advertising Method" at bounding box center [307, 263] width 74 height 9
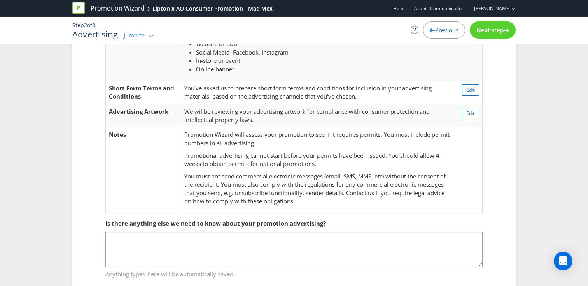
scroll to position [86, 0]
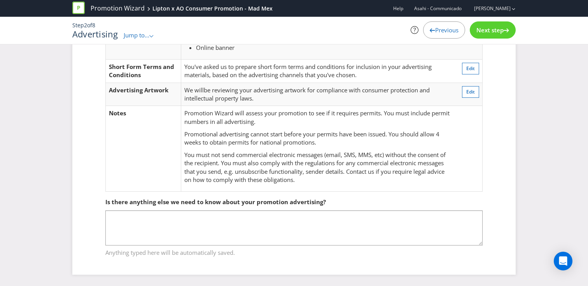
click at [498, 30] on span "Next step" at bounding box center [490, 30] width 27 height 8
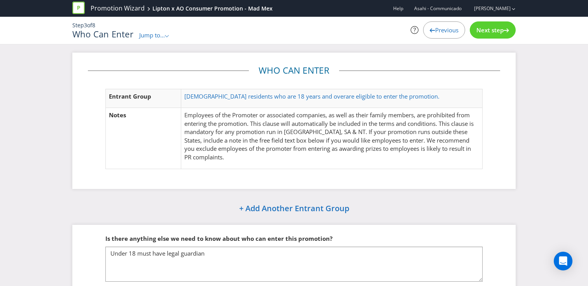
click at [482, 28] on span "Next step" at bounding box center [490, 30] width 27 height 8
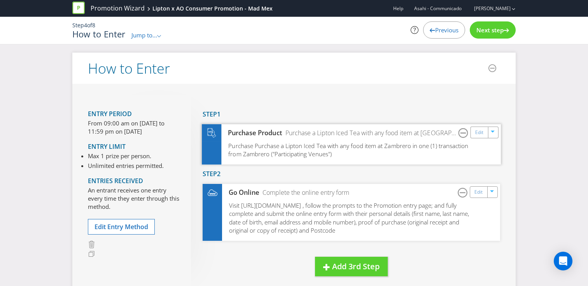
click at [326, 147] on span "Purchase Purchase a Lipton Iced Tea with any food item at Zambrero in one (1) t…" at bounding box center [348, 149] width 240 height 16
click at [475, 130] on link "Edit" at bounding box center [479, 132] width 8 height 9
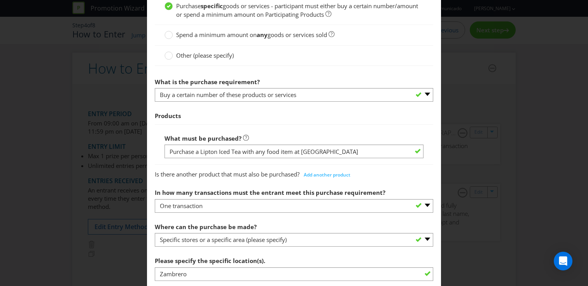
scroll to position [352, 0]
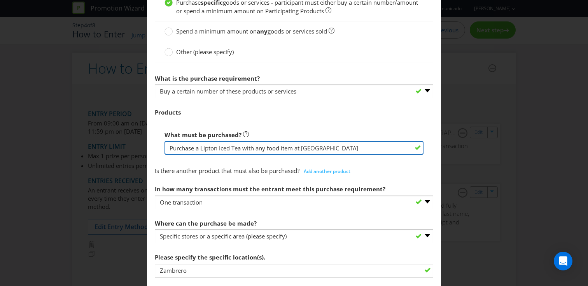
drag, startPoint x: 333, startPoint y: 148, endPoint x: 303, endPoint y: 149, distance: 29.6
click at [303, 149] on input "Purchase a Lipton Iced Tea with any food item at Zambrero" at bounding box center [294, 148] width 259 height 14
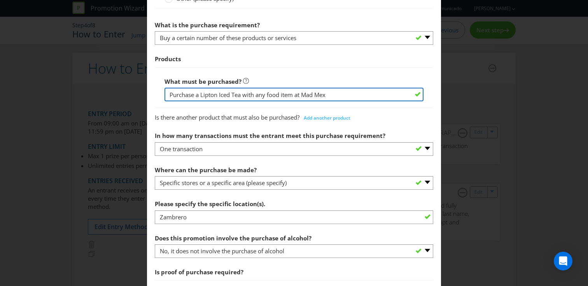
scroll to position [414, 0]
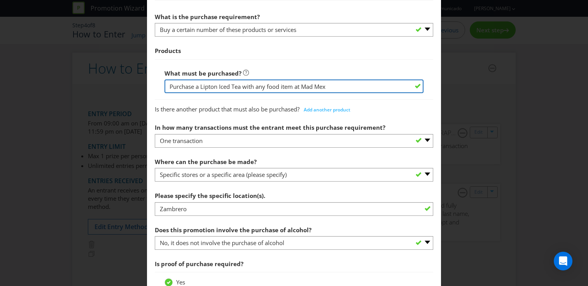
type input "Purchase a Lipton Iced Tea with any food item at Mad Mex"
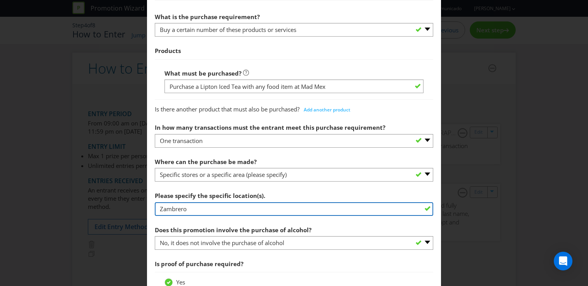
drag, startPoint x: 204, startPoint y: 206, endPoint x: 129, endPoint y: 206, distance: 75.1
click at [129, 206] on div "How to Enter Did You Know IMI research shows that ease of participation is one …" at bounding box center [294, 143] width 588 height 286
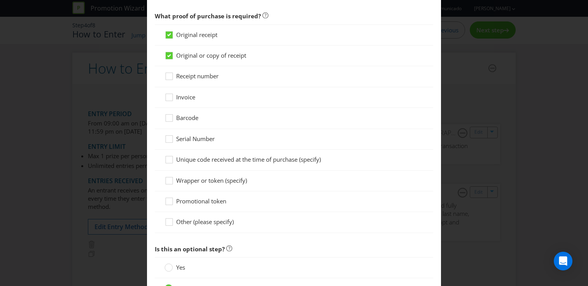
scroll to position [793, 0]
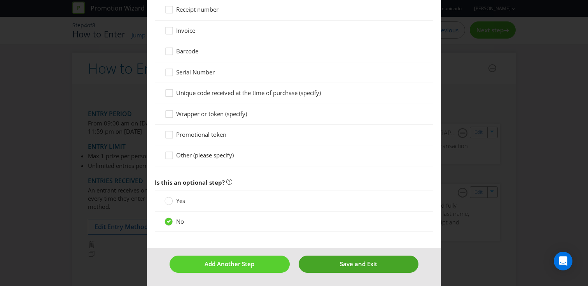
type input "Mad Mex"
click at [352, 261] on span "Save and Exit" at bounding box center [358, 263] width 37 height 8
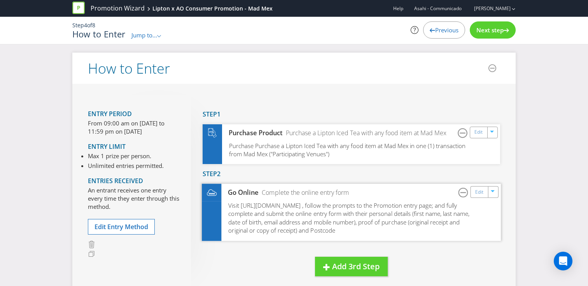
click at [312, 209] on span "Visit https://www.liptonicedtea.com/AOLIVE-promotion , follow the prompts to th…" at bounding box center [348, 217] width 241 height 33
click at [478, 191] on link "Edit" at bounding box center [479, 191] width 8 height 9
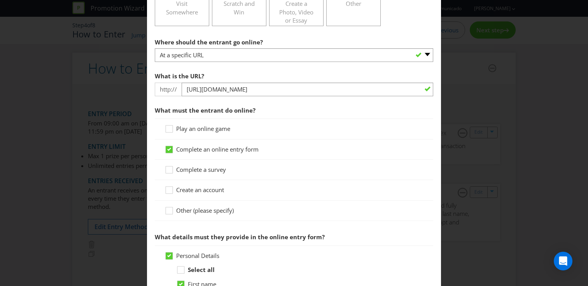
scroll to position [295, 0]
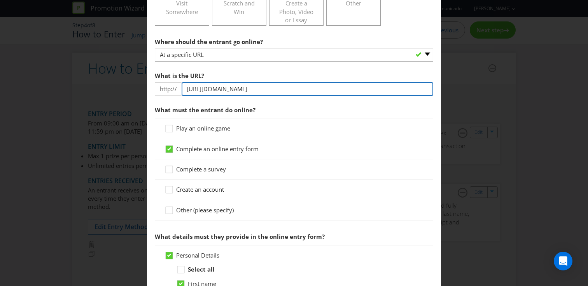
drag, startPoint x: 269, startPoint y: 88, endPoint x: 221, endPoint y: 88, distance: 47.9
click at [221, 88] on input "https://www.liptonicedtea.com/AOLIVE-promotion" at bounding box center [308, 89] width 252 height 14
click at [328, 90] on input "https://www.liptonicedtea.com/AOLIVE-promotion" at bounding box center [308, 89] width 252 height 14
drag, startPoint x: 270, startPoint y: 88, endPoint x: 222, endPoint y: 89, distance: 48.6
click at [222, 89] on input "https://www.liptonicedtea.com/AOLIVE-promotion" at bounding box center [308, 89] width 252 height 14
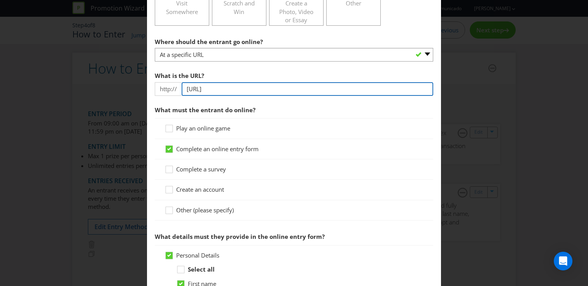
drag, startPoint x: 207, startPoint y: 91, endPoint x: 166, endPoint y: 91, distance: 40.5
click at [166, 91] on div "http:// https://www./AOLIVE-promotion" at bounding box center [294, 89] width 279 height 14
click at [203, 88] on input "www./AOLIVE-promotion" at bounding box center [308, 89] width 252 height 14
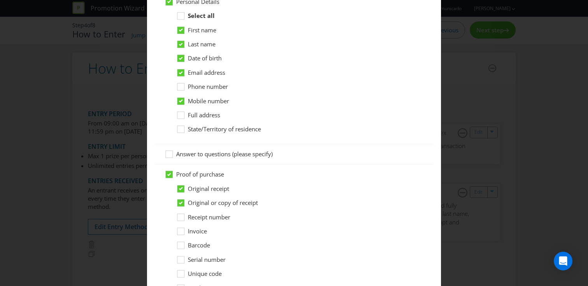
scroll to position [787, 0]
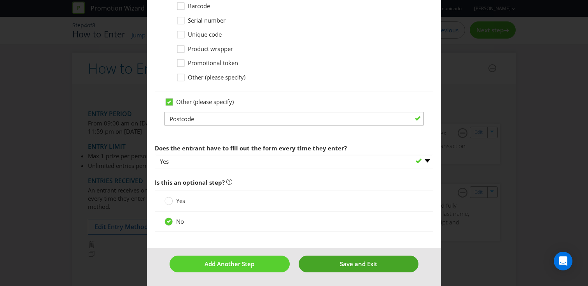
type input "www.TBC.com.au/AOLIVE-promotion"
click at [345, 256] on button "Save and Exit" at bounding box center [359, 263] width 120 height 17
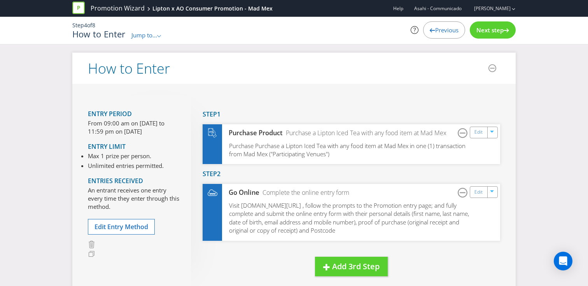
click at [485, 30] on span "Next step" at bounding box center [490, 30] width 27 height 8
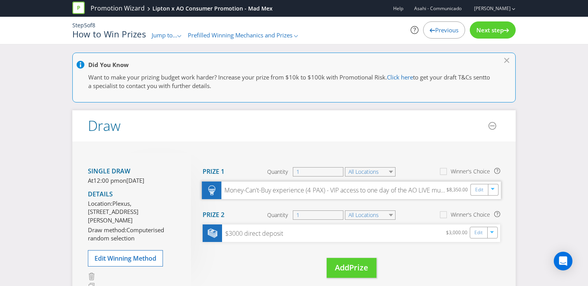
click at [359, 189] on div "Money-Can't-Buy experience (4 PAX) - VIP access to one day of the AO LIVE music…" at bounding box center [333, 190] width 225 height 9
click at [481, 194] on div "Edit" at bounding box center [480, 189] width 18 height 11
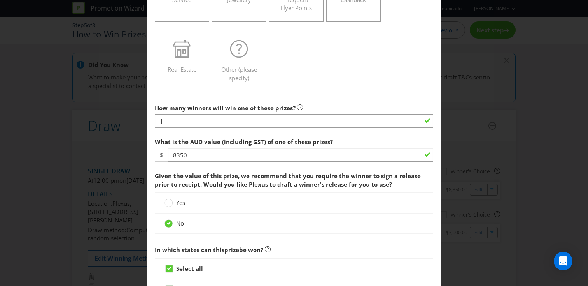
scroll to position [233, 0]
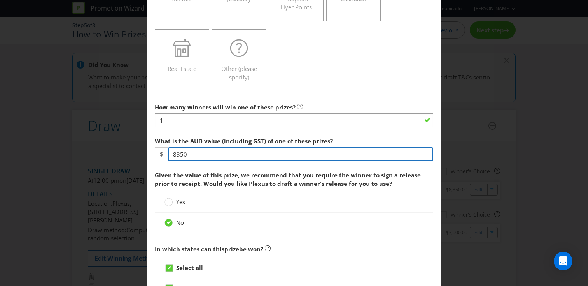
drag, startPoint x: 219, startPoint y: 155, endPoint x: 154, endPoint y: 152, distance: 65.5
drag, startPoint x: 196, startPoint y: 154, endPoint x: 126, endPoint y: 151, distance: 69.7
click at [126, 151] on div "Edit Prize Australian Capital Territory New South Wales Northern Territory Quee…" at bounding box center [294, 143] width 588 height 286
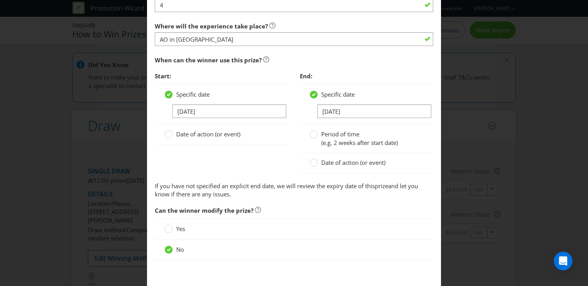
scroll to position [818, 0]
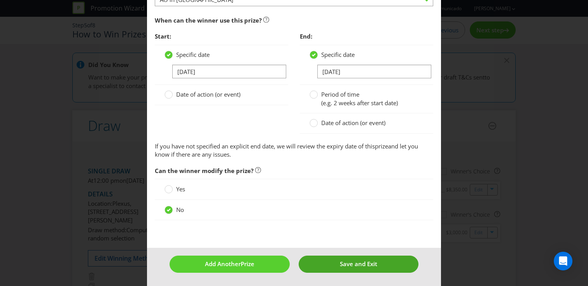
type input "10250"
click at [327, 268] on button "Save and Exit" at bounding box center [359, 263] width 120 height 17
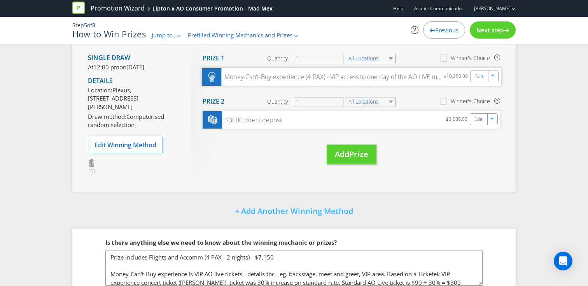
scroll to position [160, 0]
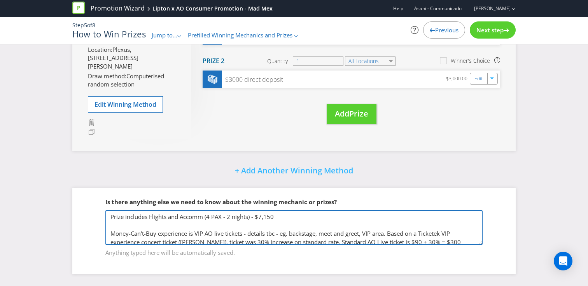
drag, startPoint x: 276, startPoint y: 217, endPoint x: 260, endPoint y: 215, distance: 16.5
click at [260, 215] on textarea "Prize includes Flights and Accomm (4 PAX - 2 nights) - $7,150 Money-Can't-Buy e…" at bounding box center [293, 227] width 377 height 35
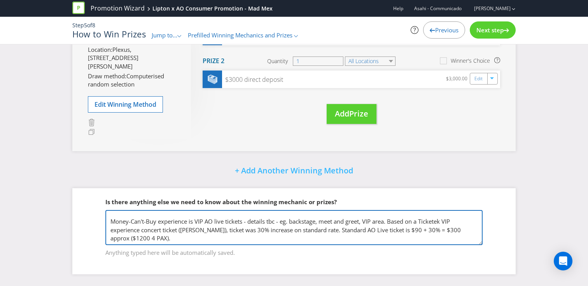
scroll to position [20, 0]
type textarea "Prize includes Flights and Accomm (4 PAX - 2 nights) - $9050 (Dec) Money-Can't-…"
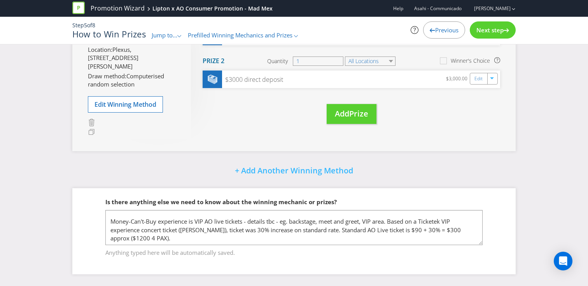
click at [498, 27] on span "Next step" at bounding box center [490, 30] width 27 height 8
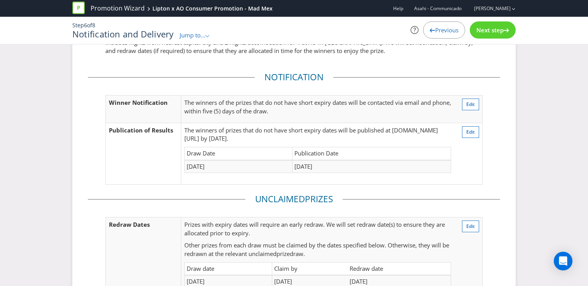
scroll to position [59, 0]
click at [475, 131] on button "Edit" at bounding box center [470, 131] width 17 height 12
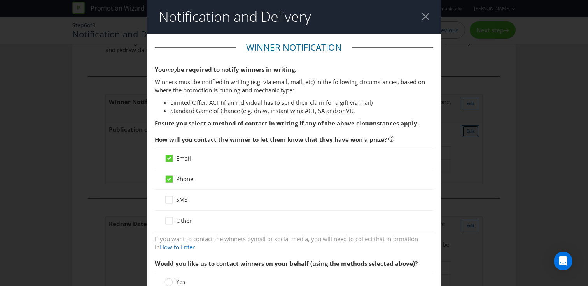
scroll to position [428, 0]
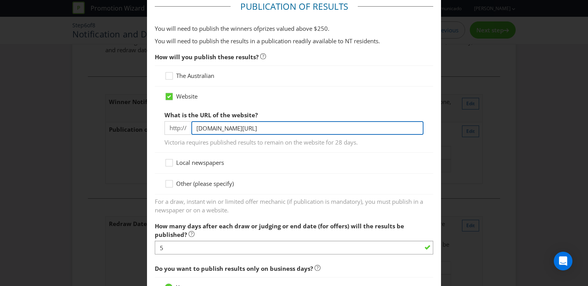
click at [328, 127] on input "www.liptonicedtea.com/AOLIVE-promotion" at bounding box center [307, 128] width 232 height 14
drag, startPoint x: 246, startPoint y: 128, endPoint x: 212, endPoint y: 131, distance: 34.0
click at [212, 131] on input "www.liptonicedtea.com/AOLIVE-promotion" at bounding box center [307, 128] width 232 height 14
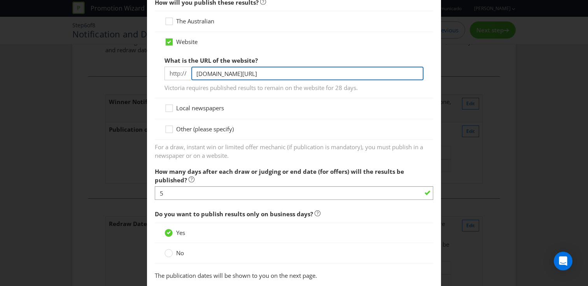
scroll to position [486, 0]
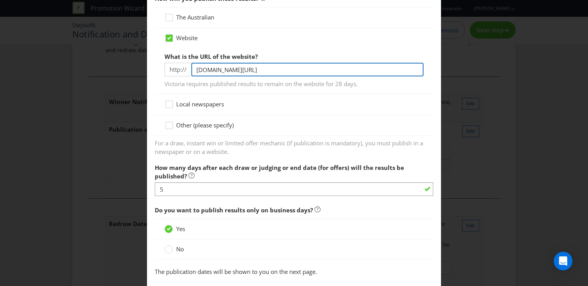
drag, startPoint x: 303, startPoint y: 71, endPoint x: 172, endPoint y: 69, distance: 130.4
click at [172, 69] on div "http:// www.TBC.com/AOLIVE-promotion" at bounding box center [294, 70] width 259 height 14
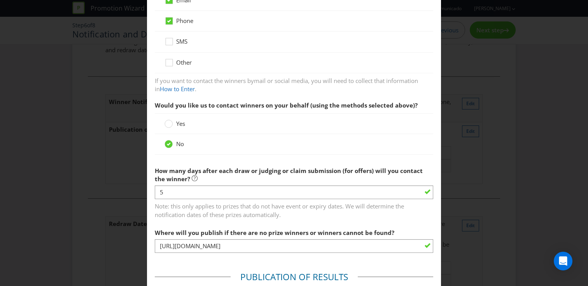
scroll to position [160, 0]
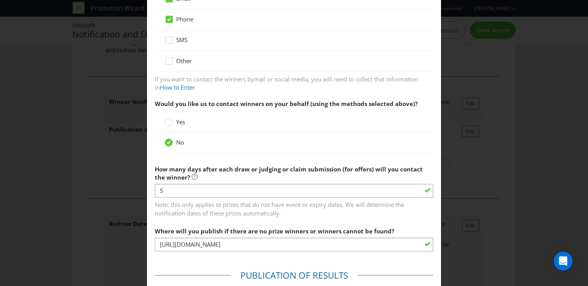
type input "www.TBC.com/AOLIVE-promotion"
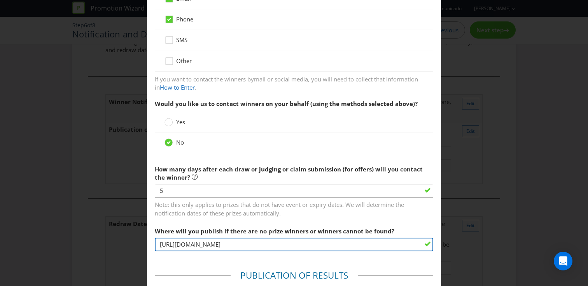
drag, startPoint x: 310, startPoint y: 245, endPoint x: 148, endPoint y: 246, distance: 162.2
paste input "www.TBC"
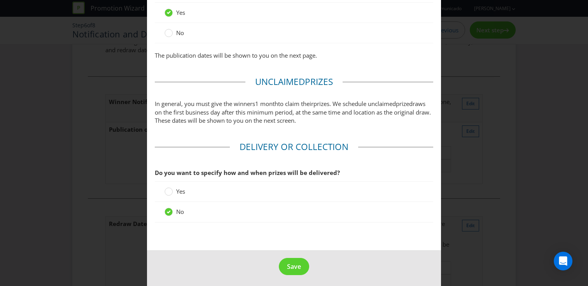
scroll to position [705, 0]
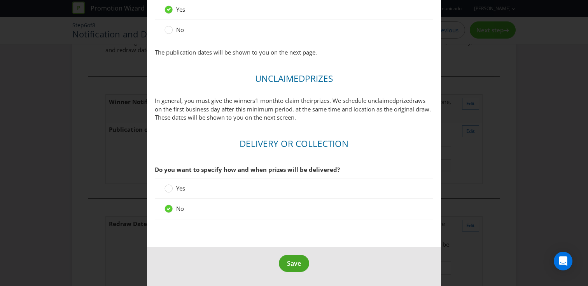
type input "www.TBC.com/AOLIVE-promotion"
click at [295, 260] on span "Save" at bounding box center [294, 263] width 14 height 9
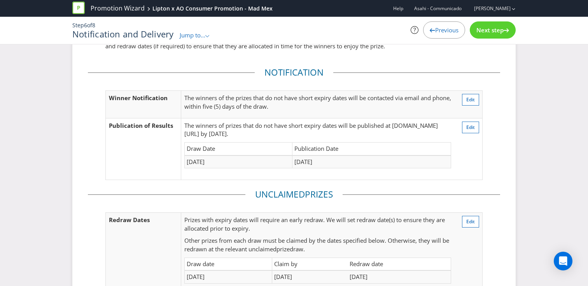
scroll to position [64, 0]
click at [472, 126] on span "Edit" at bounding box center [470, 126] width 9 height 7
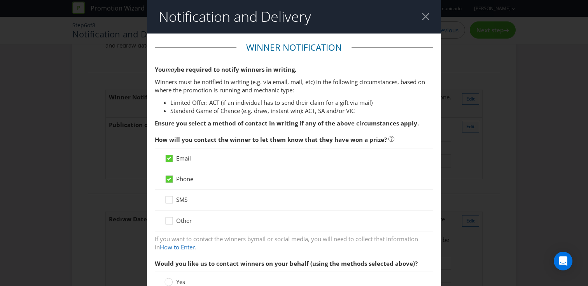
click at [427, 19] on div at bounding box center [425, 16] width 7 height 7
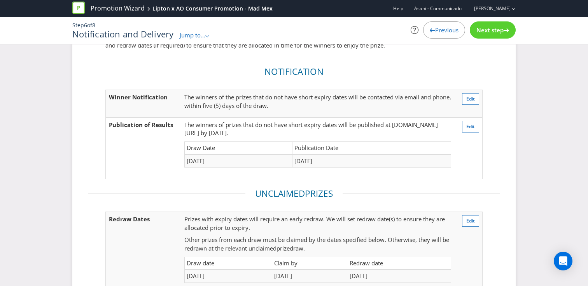
click at [491, 34] on span "Next step" at bounding box center [490, 30] width 27 height 8
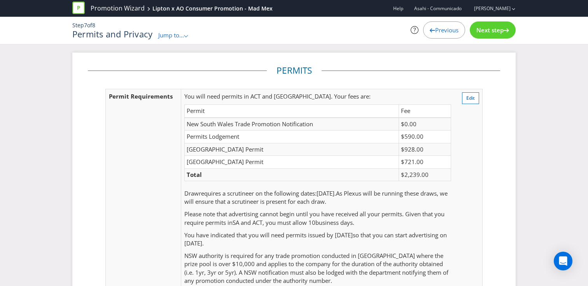
click at [498, 29] on span "Next step" at bounding box center [490, 30] width 27 height 8
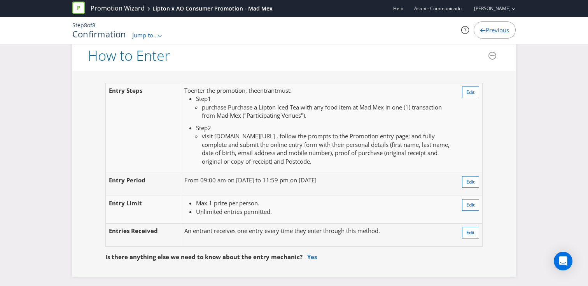
scroll to position [696, 0]
click at [468, 182] on span "Edit" at bounding box center [470, 180] width 9 height 7
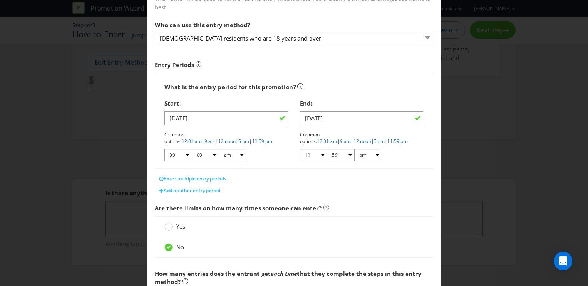
scroll to position [81, 0]
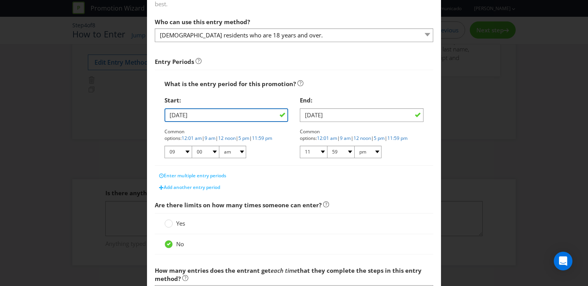
click at [188, 114] on input "01/11/25" at bounding box center [227, 115] width 124 height 14
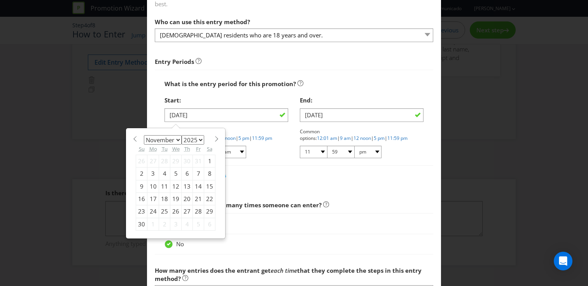
click at [214, 138] on span at bounding box center [217, 139] width 6 height 6
select select "11"
click at [152, 159] on div "1" at bounding box center [153, 160] width 12 height 12
type input "01/12/25"
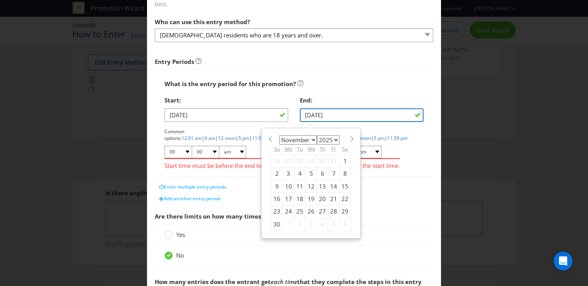
click at [349, 112] on input "30/11/25" at bounding box center [362, 115] width 124 height 14
click at [351, 140] on span at bounding box center [352, 139] width 6 height 6
select select "11"
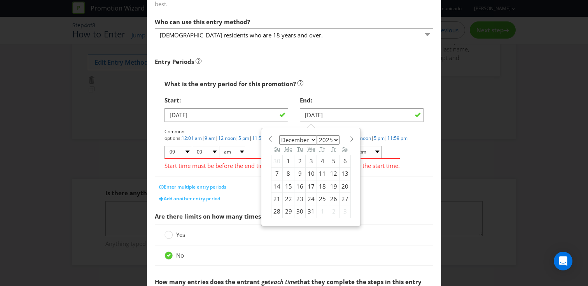
click at [312, 210] on div "31" at bounding box center [311, 211] width 11 height 12
type input "31/12/25"
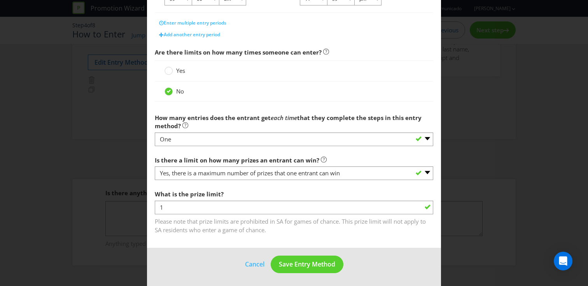
scroll to position [234, 0]
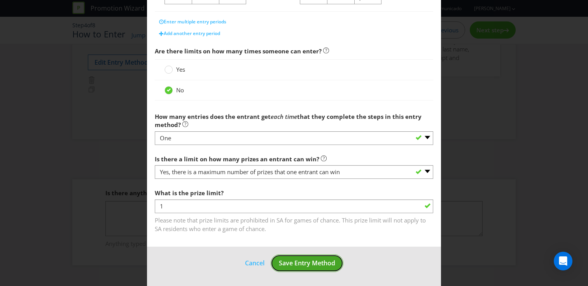
click at [309, 265] on span "Save Entry Method" at bounding box center [307, 262] width 56 height 9
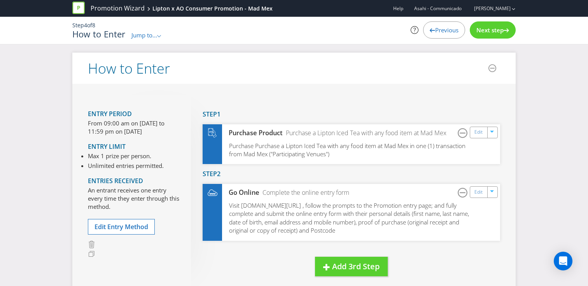
click at [495, 28] on span "Next step" at bounding box center [490, 30] width 27 height 8
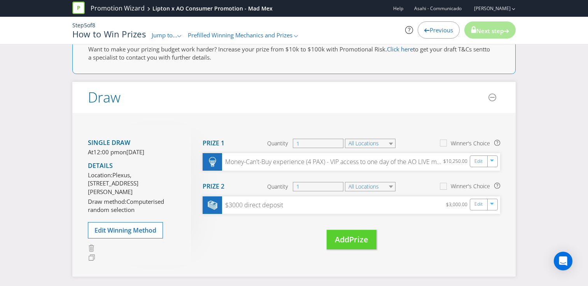
scroll to position [82, 0]
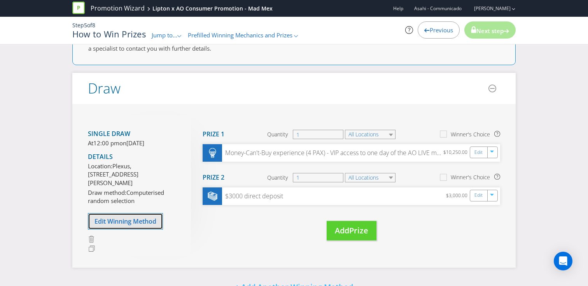
click at [135, 225] on span "Edit Winning Method" at bounding box center [126, 221] width 62 height 9
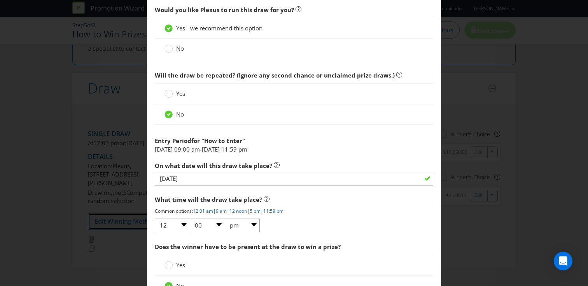
scroll to position [380, 0]
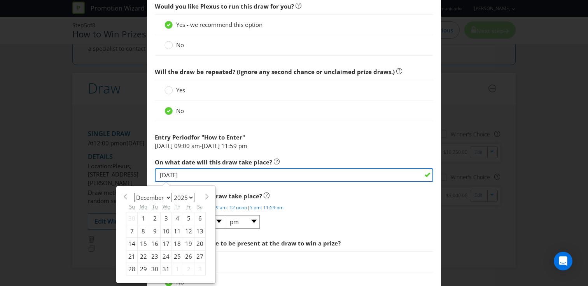
click at [315, 174] on input "08/12/25" at bounding box center [294, 175] width 279 height 14
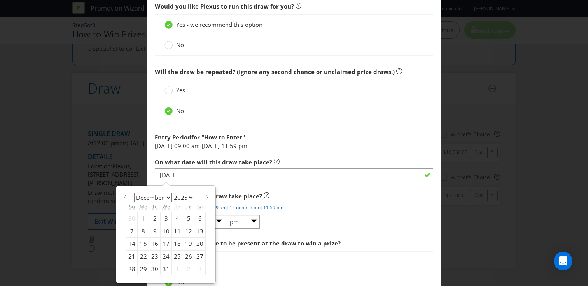
click at [207, 193] on span at bounding box center [207, 196] width 6 height 6
select select "0"
select select "2026"
click at [145, 241] on div "12" at bounding box center [144, 243] width 12 height 12
type input "12/01/26"
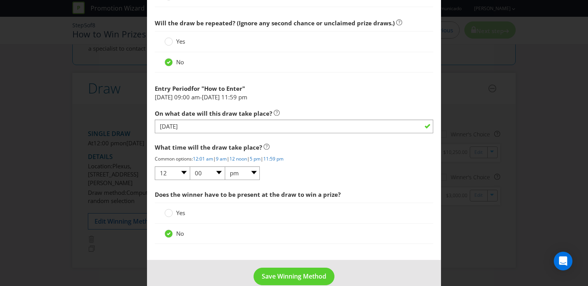
scroll to position [442, 0]
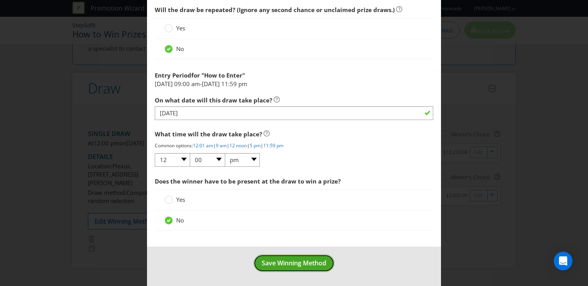
click at [306, 258] on span "Save Winning Method" at bounding box center [294, 262] width 65 height 9
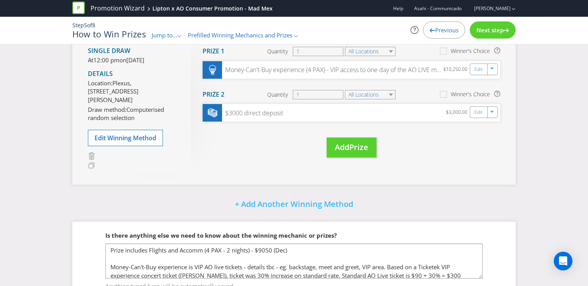
scroll to position [20, 0]
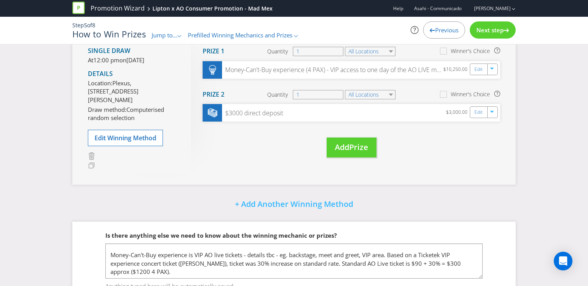
click at [489, 32] on span "Next step" at bounding box center [490, 30] width 27 height 8
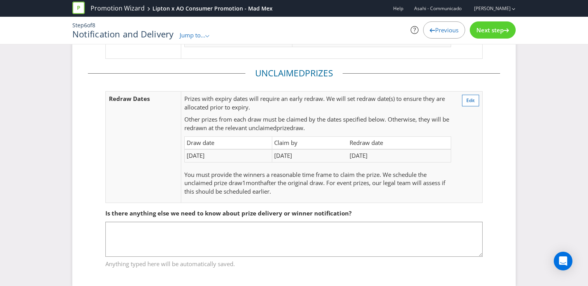
scroll to position [195, 0]
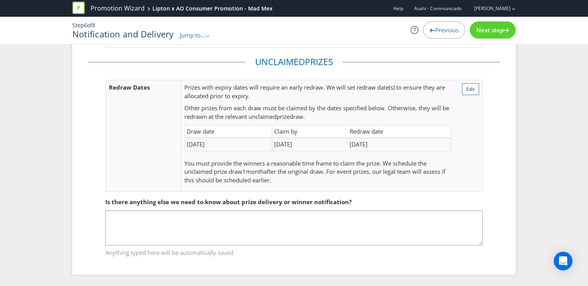
click at [478, 32] on span "Next step" at bounding box center [490, 30] width 27 height 8
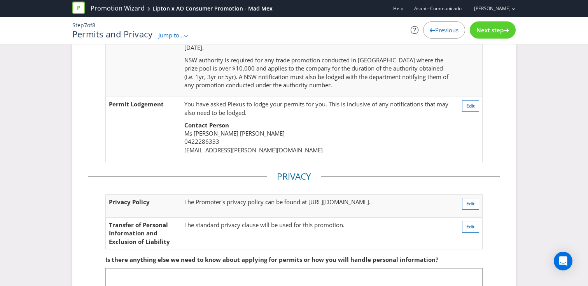
click at [478, 32] on span "Next step" at bounding box center [490, 30] width 27 height 8
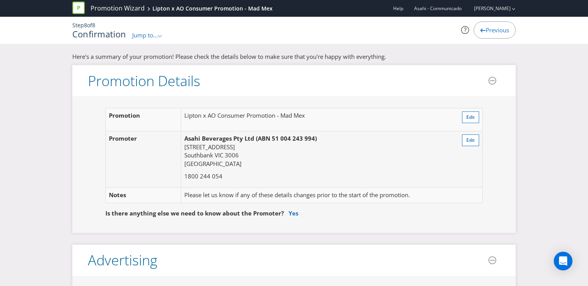
click at [142, 34] on span "Jump to..." at bounding box center [145, 35] width 26 height 8
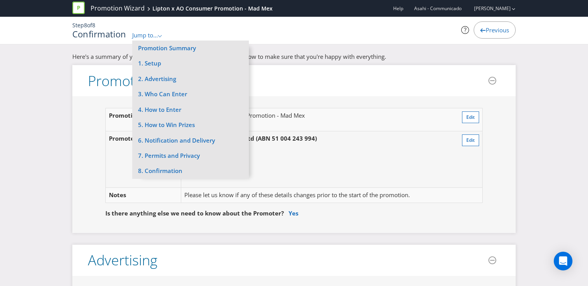
click at [160, 34] on div ".st0{fill-rule:evenodd;clip-rule:evenodd;}" at bounding box center [160, 35] width 5 height 8
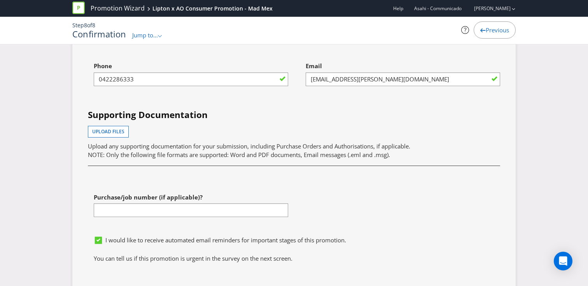
scroll to position [2975, 0]
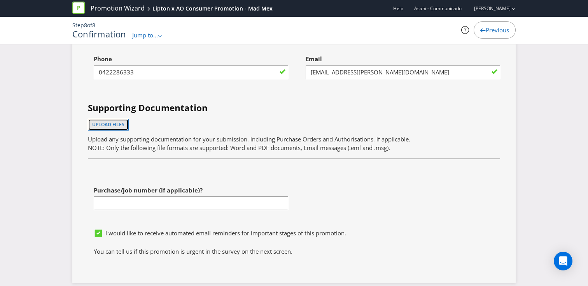
click at [125, 119] on button "Upload files" at bounding box center [108, 125] width 41 height 12
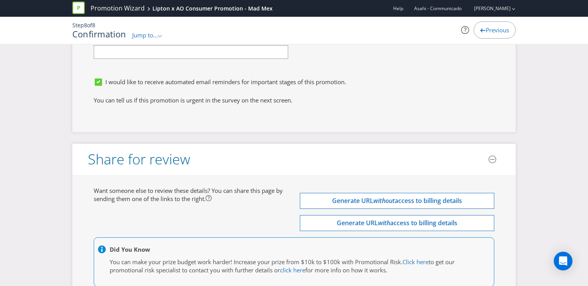
scroll to position [3199, 0]
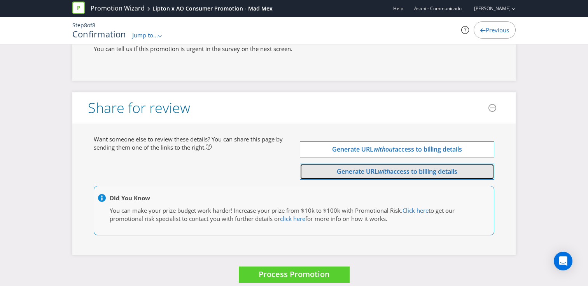
click at [370, 167] on span "Generate URL" at bounding box center [357, 171] width 41 height 9
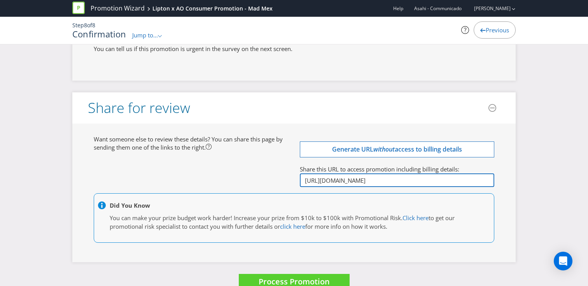
click at [365, 173] on input "http://app.plexuspromotions.com.au/p/eyJpZCI6MjUyMzIsImluY2x1ZGVfZmluYW5jaWFsX2…" at bounding box center [397, 180] width 195 height 14
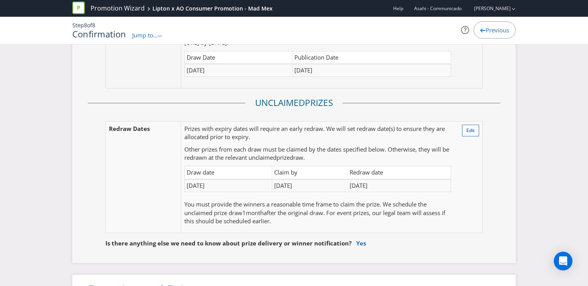
scroll to position [1459, 0]
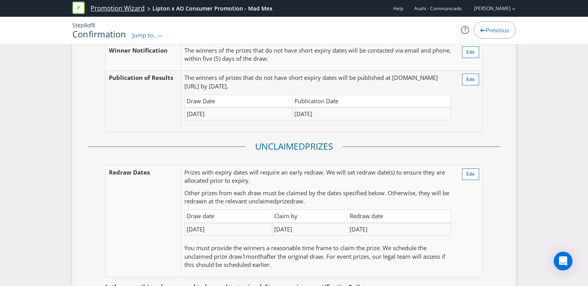
click at [135, 4] on link "Promotion Wizard" at bounding box center [118, 8] width 54 height 9
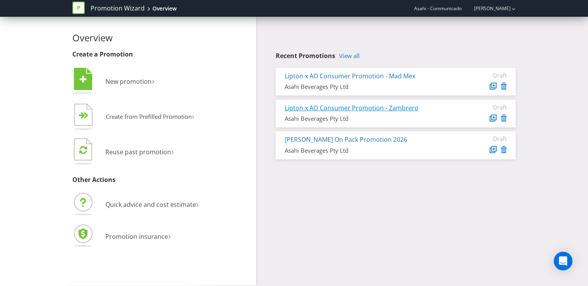
click at [353, 107] on link "Lipton x AO Consumer Promotion - Zambrero" at bounding box center [352, 107] width 134 height 9
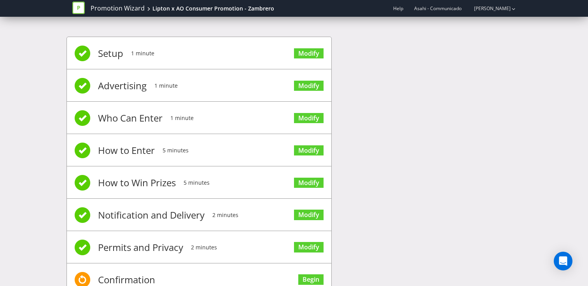
scroll to position [28, 0]
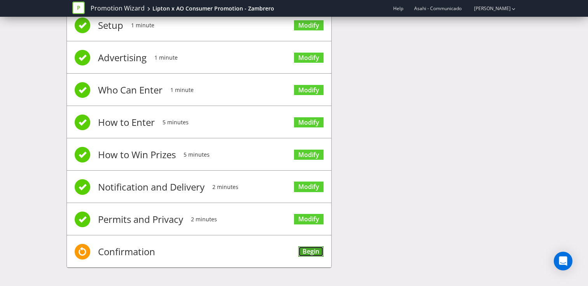
click at [319, 249] on link "Begin" at bounding box center [310, 251] width 25 height 11
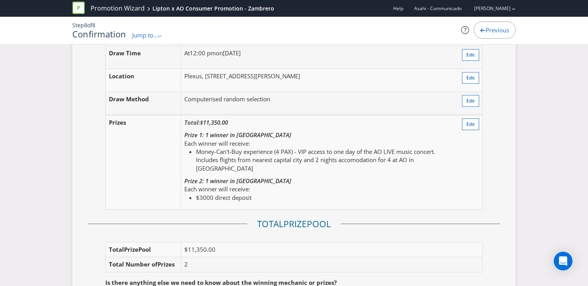
scroll to position [1004, 0]
click at [471, 128] on button "Edit" at bounding box center [470, 124] width 17 height 12
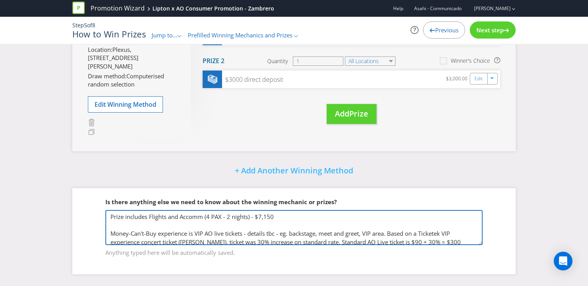
drag, startPoint x: 276, startPoint y: 217, endPoint x: 265, endPoint y: 218, distance: 11.7
click at [265, 218] on textarea "Prize includes Flights and Accomm (4 PAX - 2 nights) - $7,150 Money-Can't-Buy e…" at bounding box center [293, 227] width 377 height 35
click at [345, 230] on textarea "Prize includes Flights and Accomm (4 PAX - 2 nights) - $7,150 Money-Can't-Buy e…" at bounding box center [293, 227] width 377 height 35
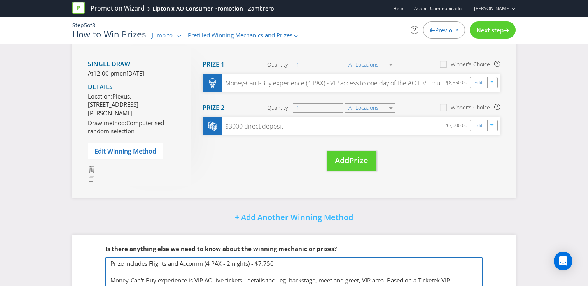
scroll to position [96, 0]
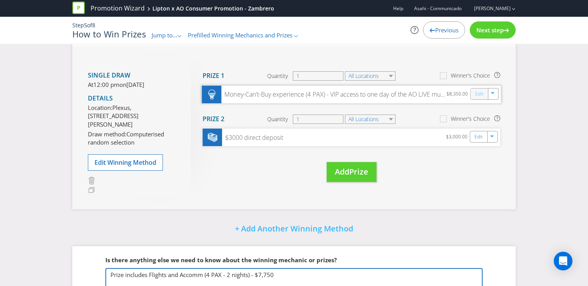
type textarea "Prize includes Flights and Accomm (4 PAX - 2 nights) - $7,750 Money-Can't-Buy e…"
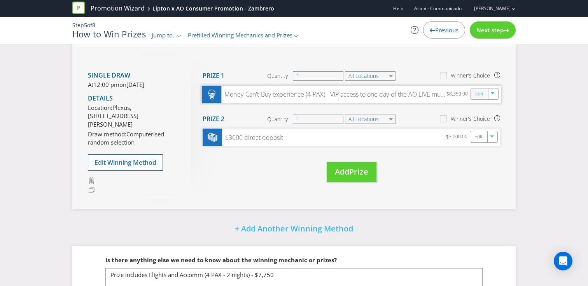
click at [477, 94] on link "Edit" at bounding box center [479, 93] width 8 height 9
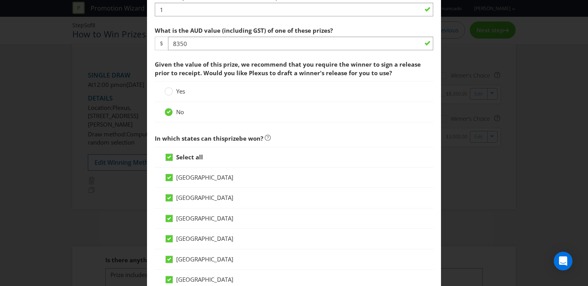
scroll to position [343, 0]
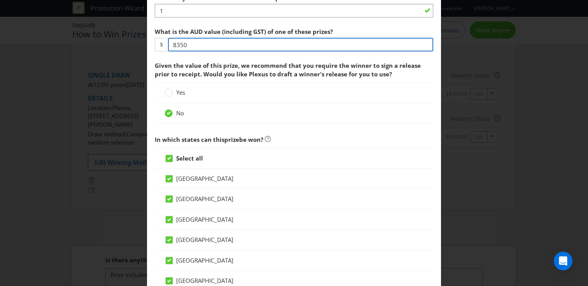
click at [178, 44] on input "8350" at bounding box center [300, 45] width 265 height 14
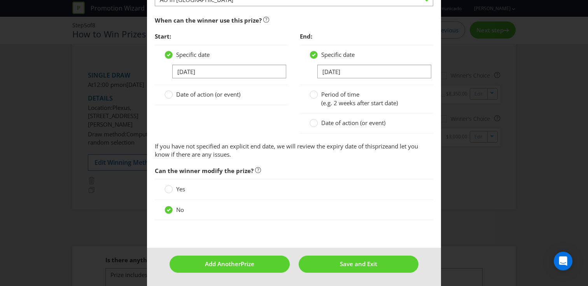
scroll to position [817, 0]
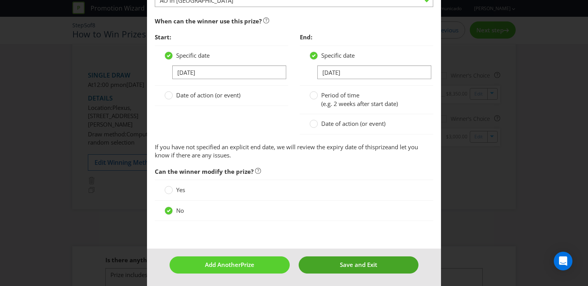
type input "8950"
click at [360, 263] on span "Save and Exit" at bounding box center [358, 264] width 37 height 8
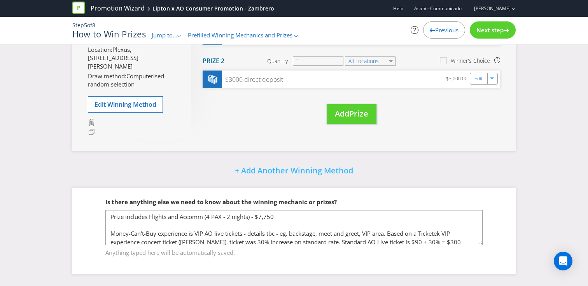
scroll to position [160, 0]
click at [505, 26] on div at bounding box center [506, 28] width 5 height 5
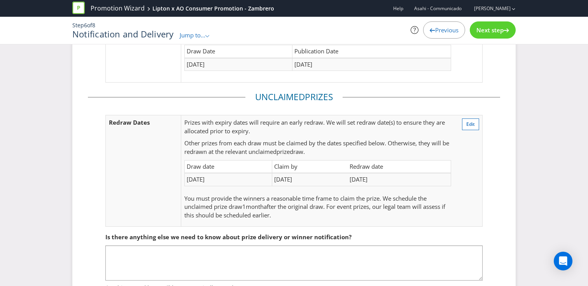
click at [505, 26] on div at bounding box center [506, 28] width 5 height 5
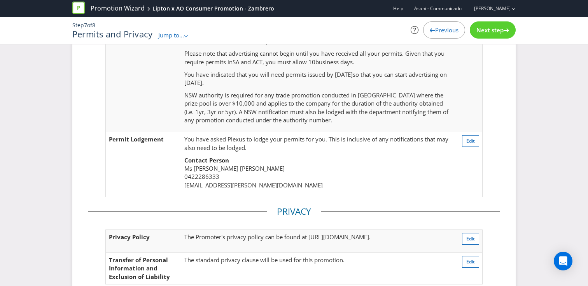
click at [505, 26] on div at bounding box center [506, 28] width 5 height 5
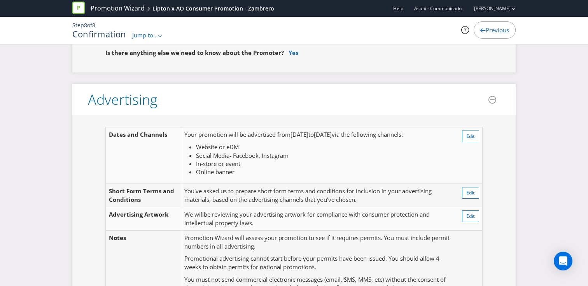
click at [505, 26] on span "Previous" at bounding box center [497, 30] width 23 height 8
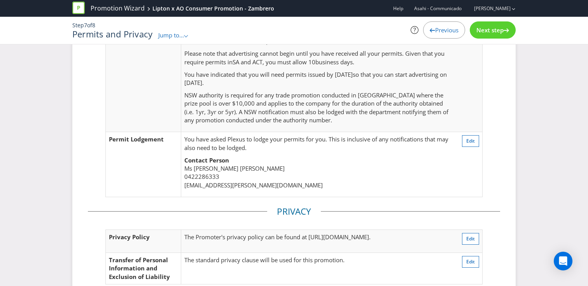
click at [502, 26] on div "Next step" at bounding box center [493, 29] width 46 height 17
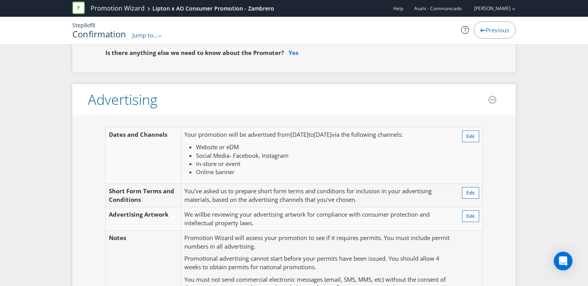
click at [502, 26] on span "Previous" at bounding box center [497, 30] width 23 height 8
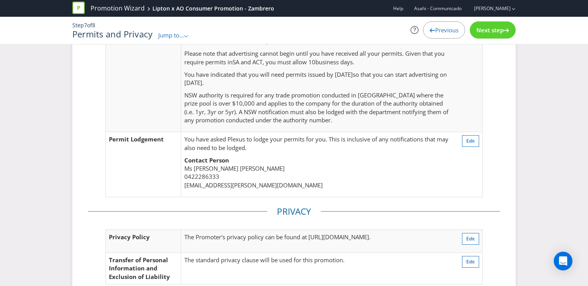
click at [492, 32] on span "Next step" at bounding box center [490, 30] width 27 height 8
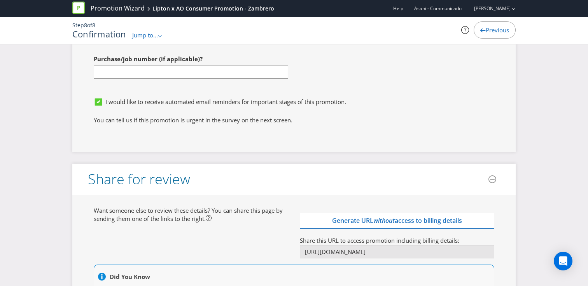
scroll to position [3207, 0]
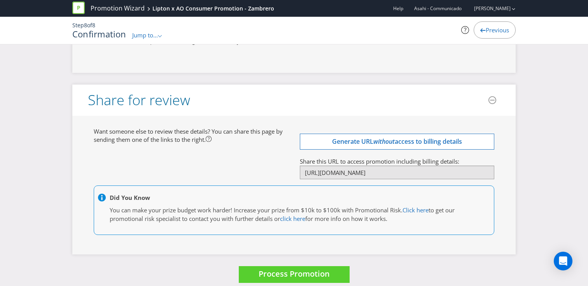
click at [132, 14] on div "Promotion Wizard Lipton x AO Consumer Promotion - Zambrero" at bounding box center [176, 8] width 208 height 17
click at [134, 11] on link "Promotion Wizard" at bounding box center [118, 8] width 54 height 9
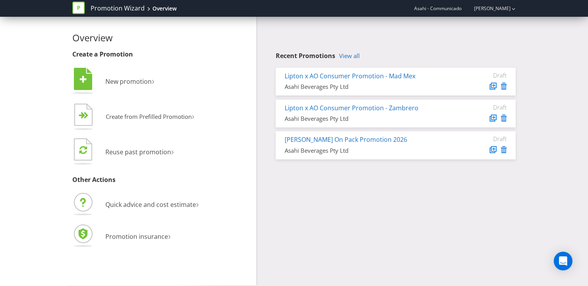
click at [350, 61] on div "Recent Promotions View all Lipton x AO Consumer Promotion - Mad Mex Asahi Bever…" at bounding box center [396, 106] width 240 height 107
click at [351, 56] on link "View all" at bounding box center [349, 56] width 21 height 7
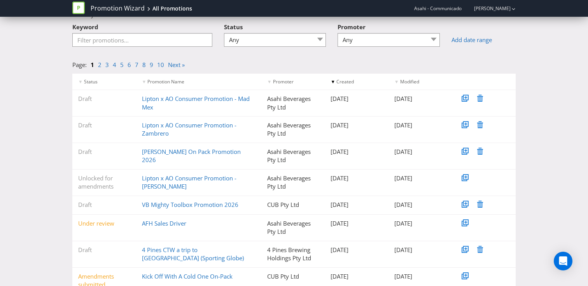
scroll to position [44, 0]
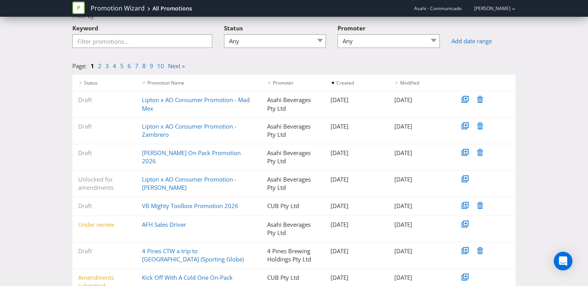
click at [239, 174] on div "Unlocked for amendments Lipton x AO Consumer Promotion - Sushi Sushi Asahi Beve…" at bounding box center [294, 183] width 444 height 26
click at [237, 179] on link "Lipton x AO Consumer Promotion - Sushi Sushi" at bounding box center [189, 183] width 95 height 16
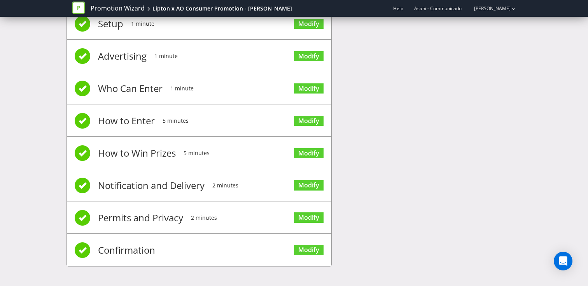
scroll to position [28, 0]
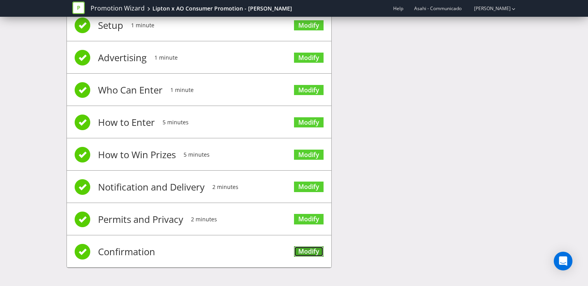
click at [305, 249] on link "Modify" at bounding box center [309, 251] width 30 height 11
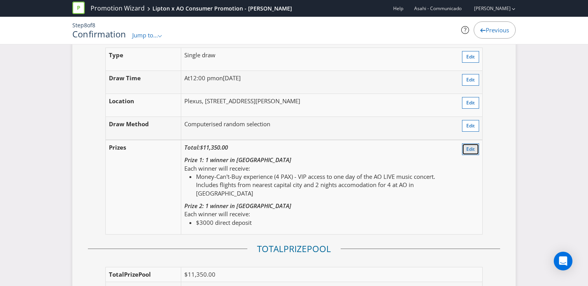
click at [470, 152] on span "Edit" at bounding box center [470, 149] width 9 height 7
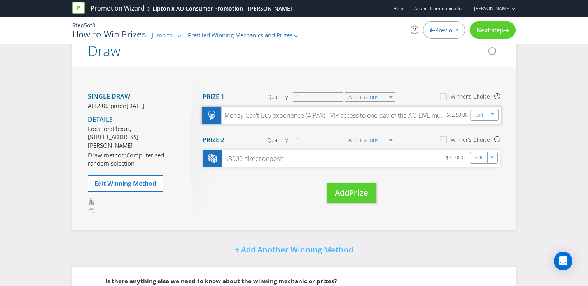
scroll to position [73, 0]
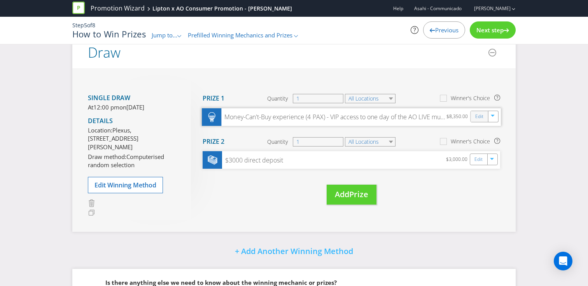
click at [473, 118] on div "Edit" at bounding box center [480, 116] width 18 height 11
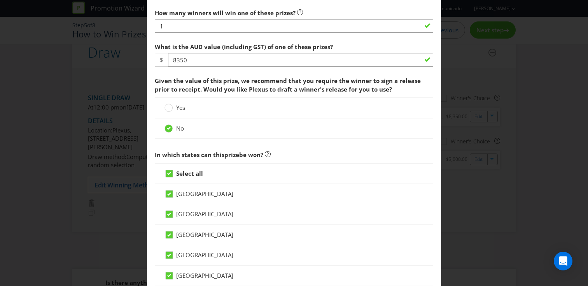
scroll to position [328, 0]
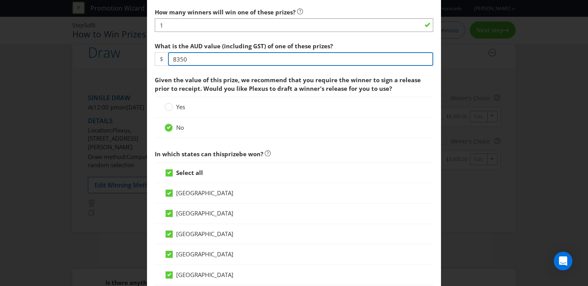
click at [180, 61] on input "8350" at bounding box center [300, 59] width 265 height 14
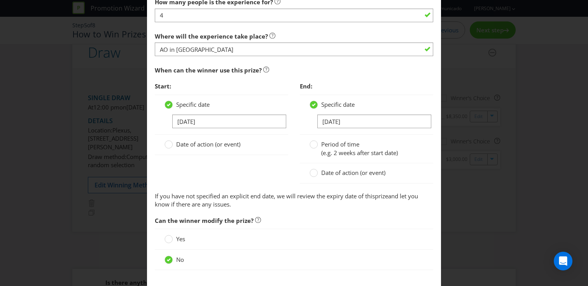
scroll to position [818, 0]
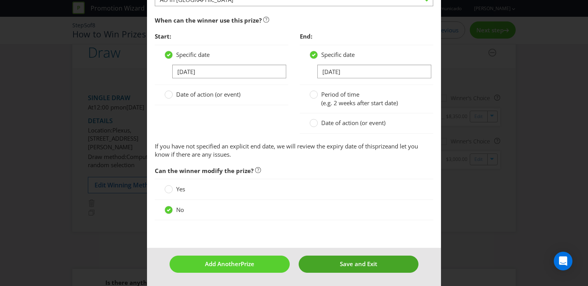
type input "8950"
click at [326, 259] on button "Save and Exit" at bounding box center [359, 263] width 120 height 17
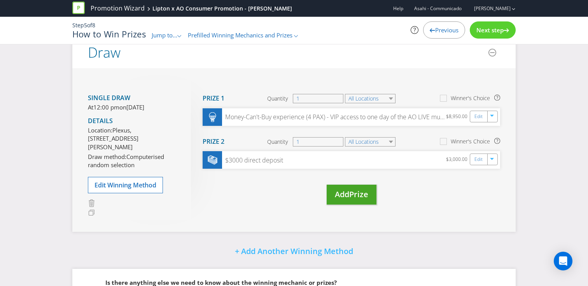
scroll to position [160, 0]
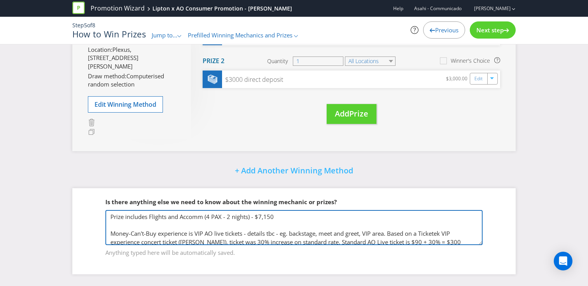
click at [266, 216] on textarea "Prize includes Flights and Accomm (4 PAX - 2 nights) - $7,150 Money-Can't-Buy e…" at bounding box center [293, 227] width 377 height 35
type textarea "Prize includes Flights and Accomm (4 PAX - 2 nights) - $7,750 Money-Can't-Buy e…"
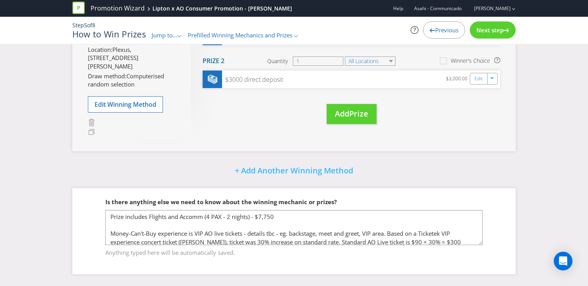
click at [494, 28] on span "Next step" at bounding box center [490, 30] width 27 height 8
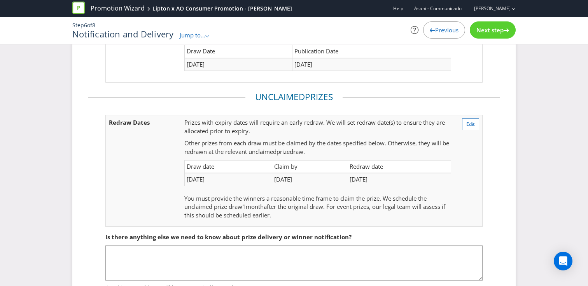
click at [494, 30] on span "Next step" at bounding box center [490, 30] width 27 height 8
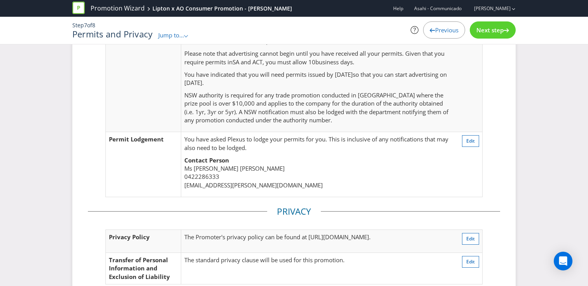
click at [487, 32] on span "Next step" at bounding box center [490, 30] width 27 height 8
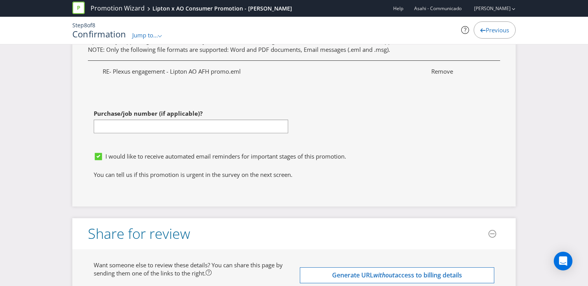
scroll to position [3199, 0]
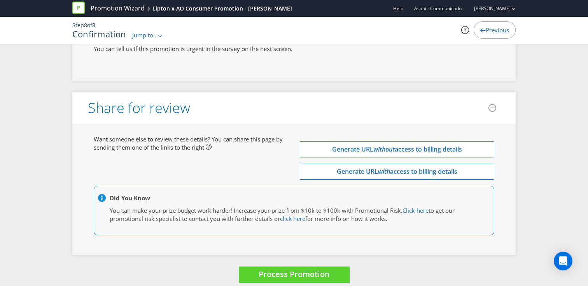
click at [135, 4] on link "Promotion Wizard" at bounding box center [118, 8] width 54 height 9
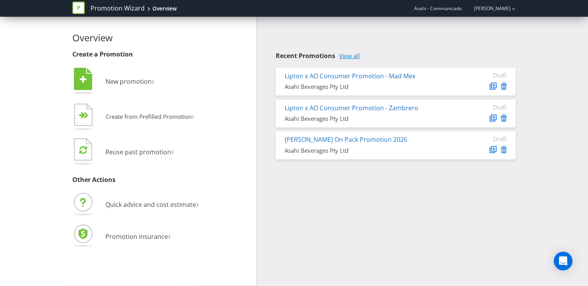
click at [352, 58] on link "View all" at bounding box center [349, 56] width 21 height 7
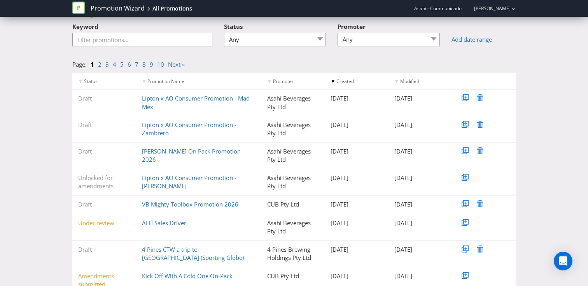
scroll to position [46, 0]
click at [237, 151] on link "[PERSON_NAME] On Pack Promotion 2026" at bounding box center [191, 155] width 99 height 16
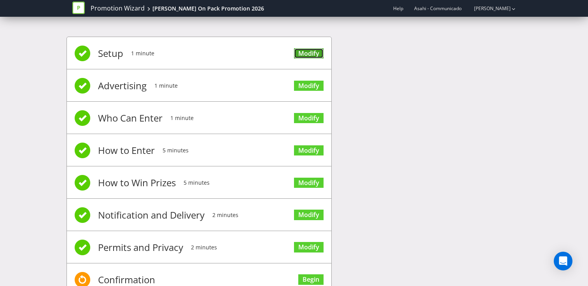
click at [307, 55] on link "Modify" at bounding box center [309, 53] width 30 height 11
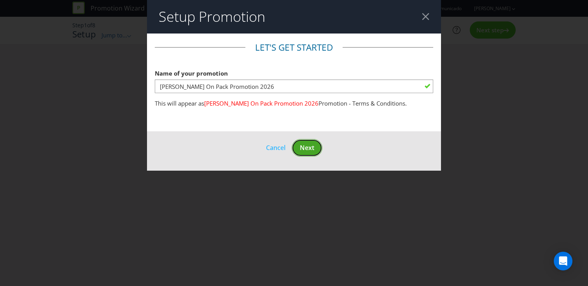
click at [307, 149] on span "Next" at bounding box center [307, 147] width 14 height 9
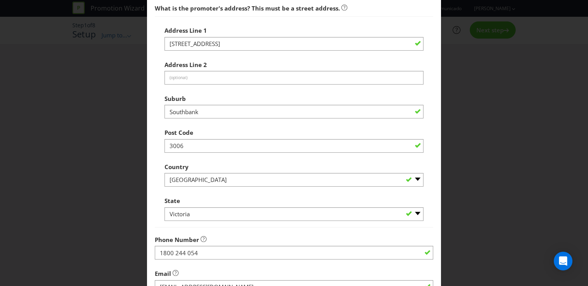
scroll to position [322, 0]
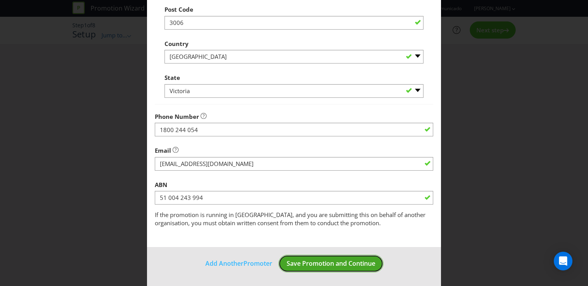
click at [331, 264] on span "Save Promotion and Continue" at bounding box center [331, 263] width 89 height 9
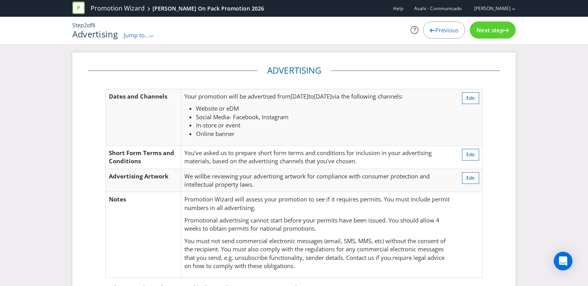
scroll to position [86, 0]
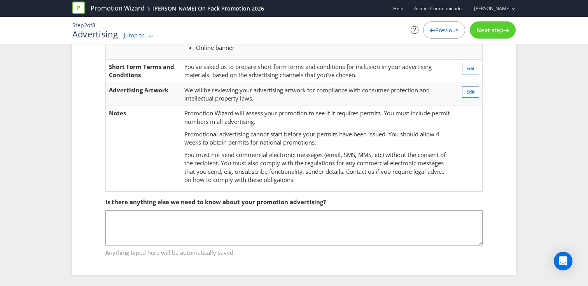
click at [505, 30] on icon at bounding box center [506, 30] width 5 height 4
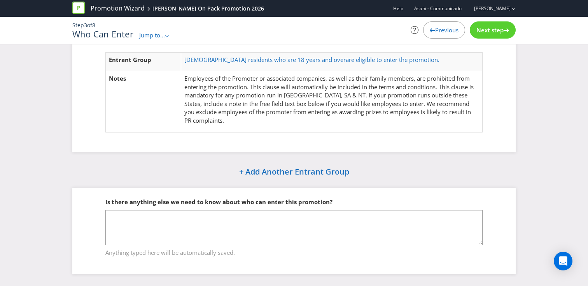
scroll to position [37, 0]
click at [505, 30] on icon at bounding box center [506, 30] width 5 height 4
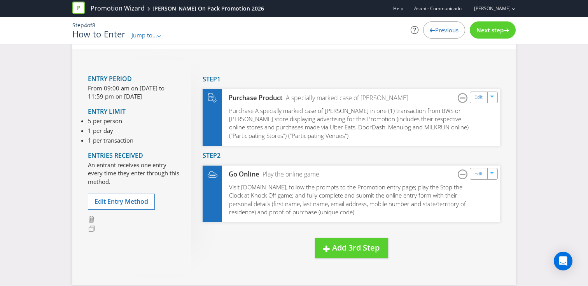
scroll to position [30, 0]
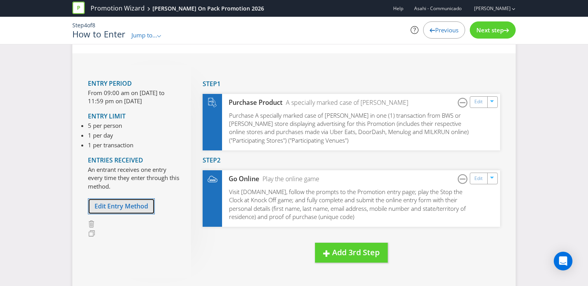
click at [128, 207] on span "Edit Entry Method" at bounding box center [122, 206] width 54 height 9
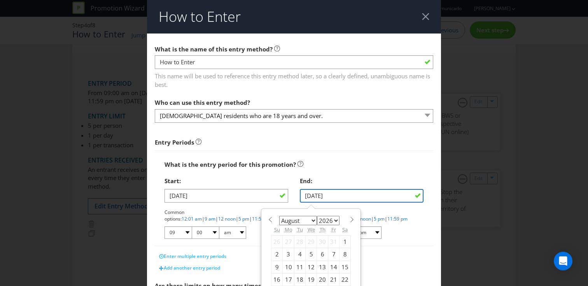
click at [316, 197] on input "12/08/26" at bounding box center [362, 196] width 124 height 14
click at [266, 218] on div "January February March April May June July August September October November De…" at bounding box center [311, 263] width 98 height 109
click at [271, 219] on span at bounding box center [270, 219] width 6 height 6
select select "6"
click at [276, 252] on div "5" at bounding box center [277, 254] width 11 height 12
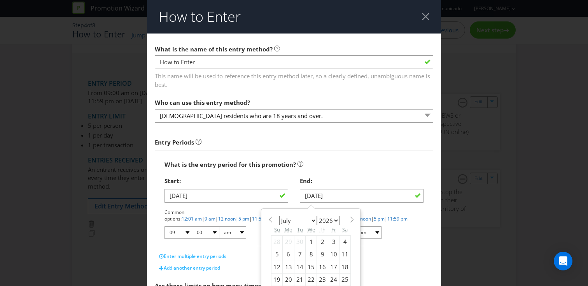
type input "05/07/26"
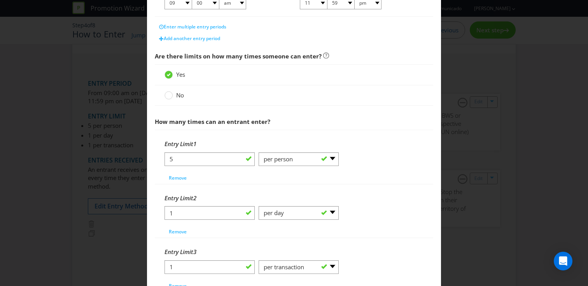
scroll to position [379, 0]
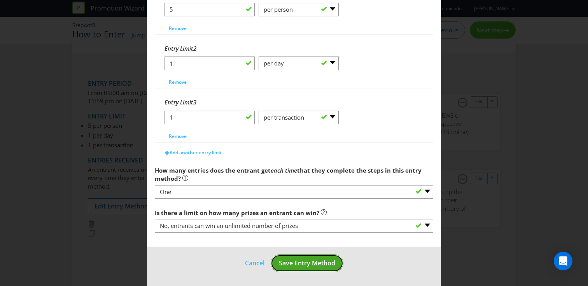
click at [317, 264] on span "Save Entry Method" at bounding box center [307, 262] width 56 height 9
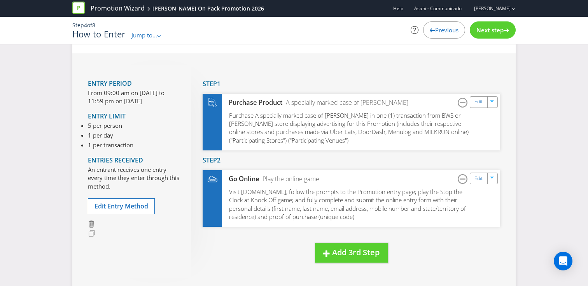
click at [498, 31] on span "Next step" at bounding box center [490, 30] width 27 height 8
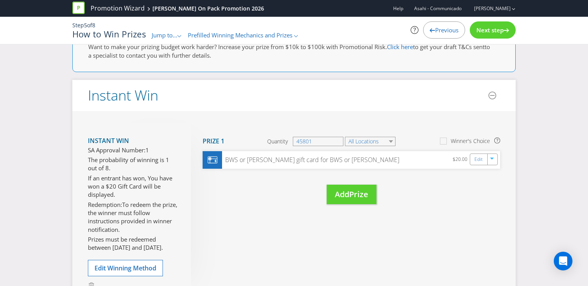
click at [498, 31] on span "Next step" at bounding box center [490, 30] width 27 height 8
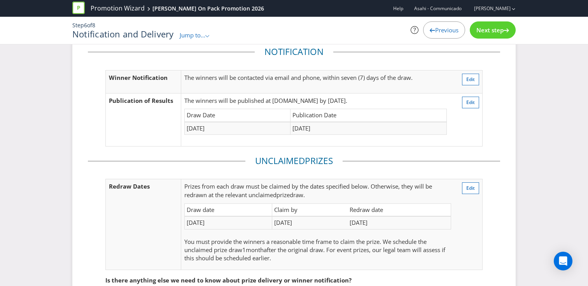
click at [498, 31] on span "Next step" at bounding box center [490, 30] width 27 height 8
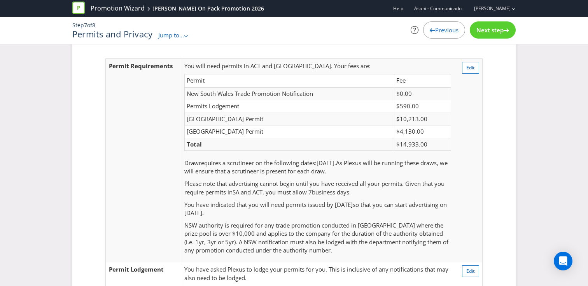
click at [498, 31] on span "Next step" at bounding box center [490, 30] width 27 height 8
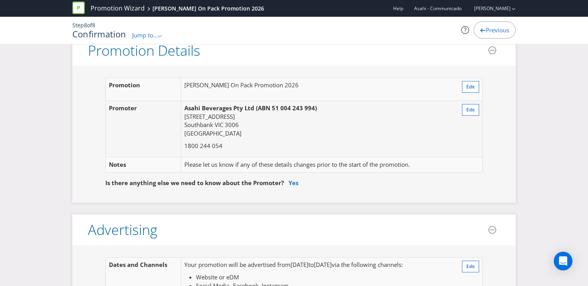
click at [498, 31] on span "Previous" at bounding box center [497, 30] width 23 height 8
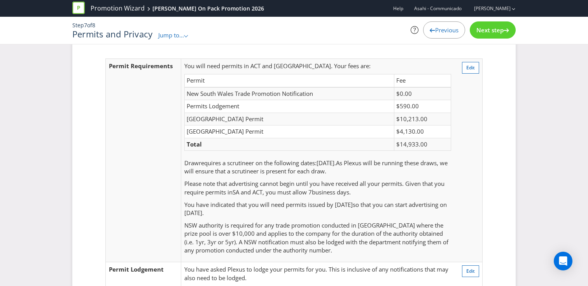
click at [498, 31] on span "Next step" at bounding box center [490, 30] width 27 height 8
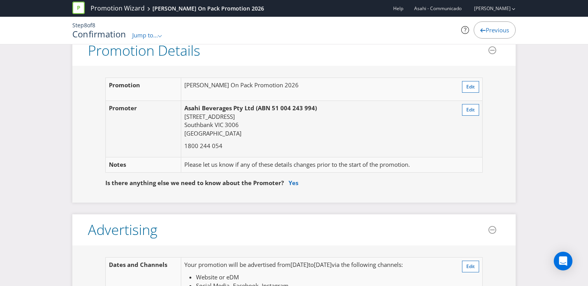
click at [498, 31] on span "Previous" at bounding box center [497, 30] width 23 height 8
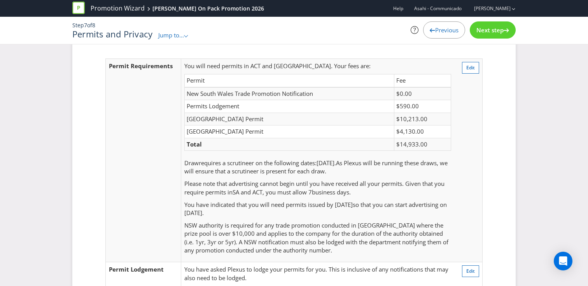
click at [498, 31] on span "Next step" at bounding box center [490, 30] width 27 height 8
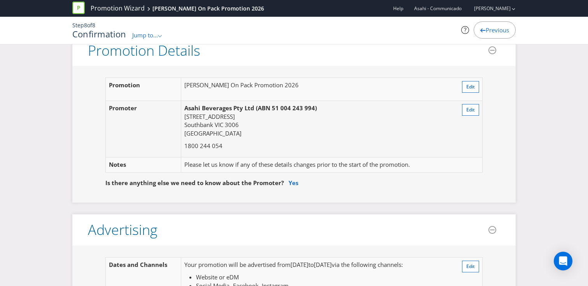
click at [498, 31] on span "Previous" at bounding box center [497, 30] width 23 height 8
